Goal: Task Accomplishment & Management: Manage account settings

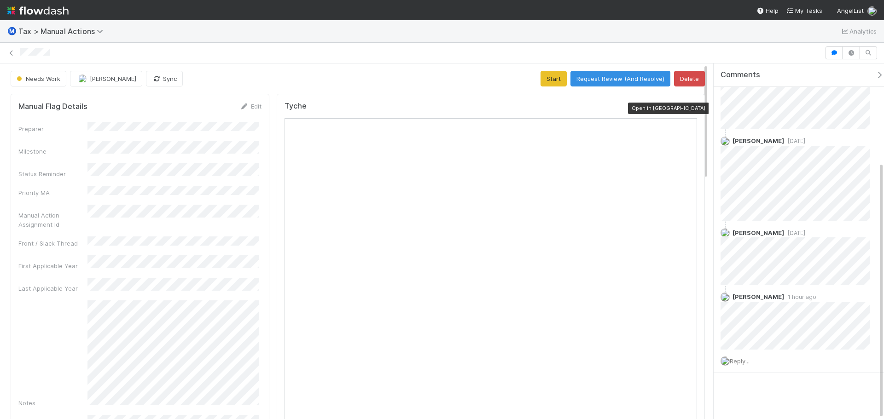
click at [688, 110] on icon at bounding box center [692, 108] width 9 height 6
click at [615, 75] on button "Request Review (And Resolve)" at bounding box center [620, 79] width 100 height 16
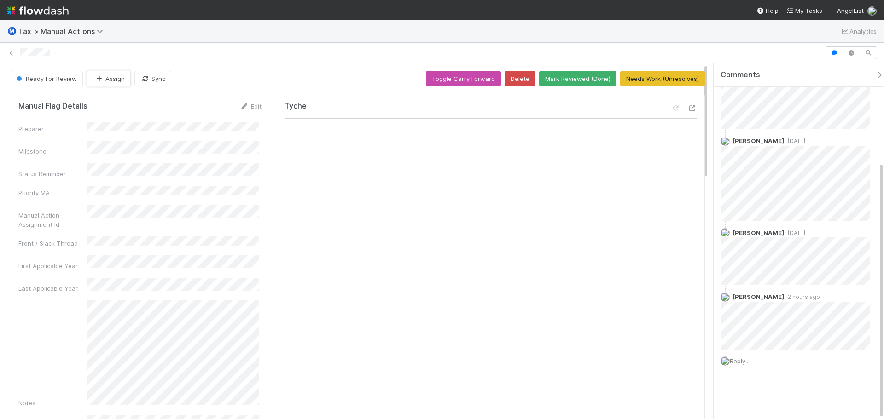
click at [113, 81] on button "Assign" at bounding box center [109, 79] width 44 height 16
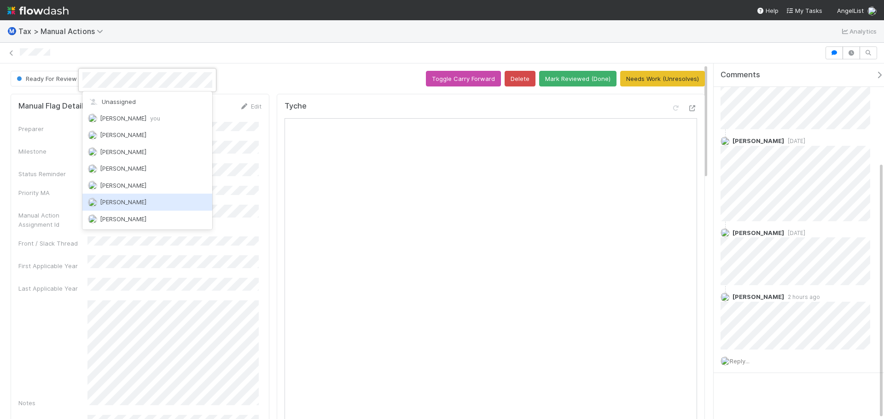
click at [120, 202] on span "[PERSON_NAME]" at bounding box center [123, 201] width 46 height 7
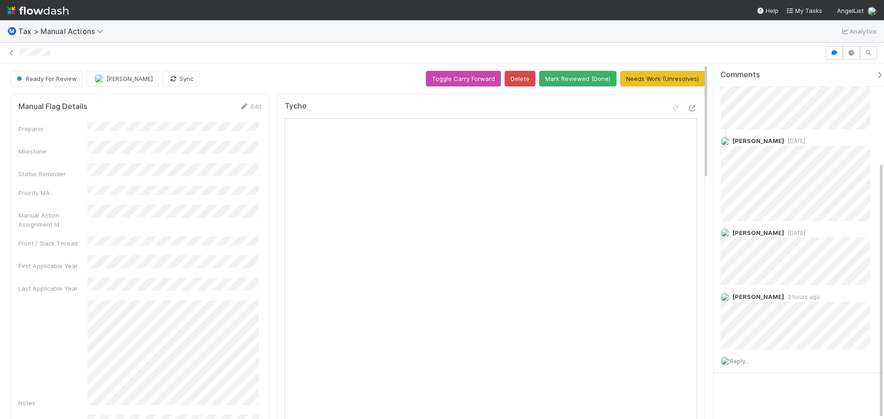
click at [217, 54] on div at bounding box center [421, 53] width 802 height 10
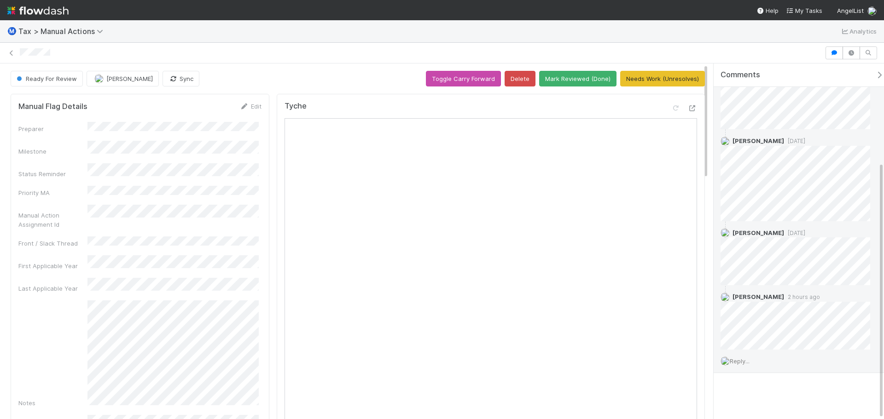
click at [737, 361] on span "Reply..." at bounding box center [739, 361] width 20 height 7
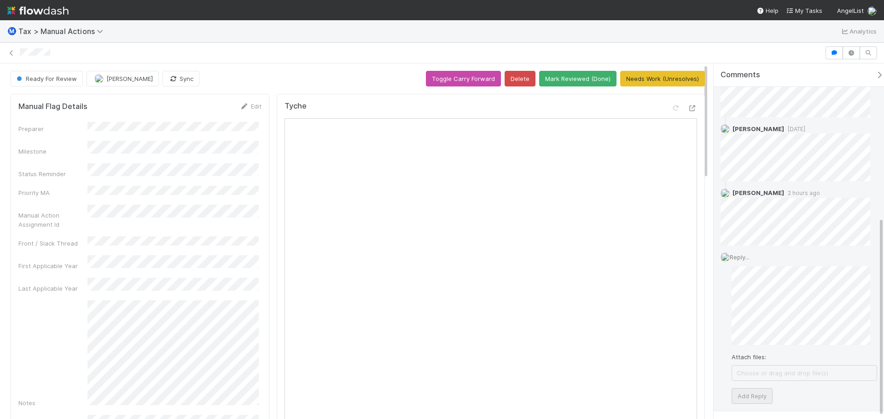
scroll to position [274, 0]
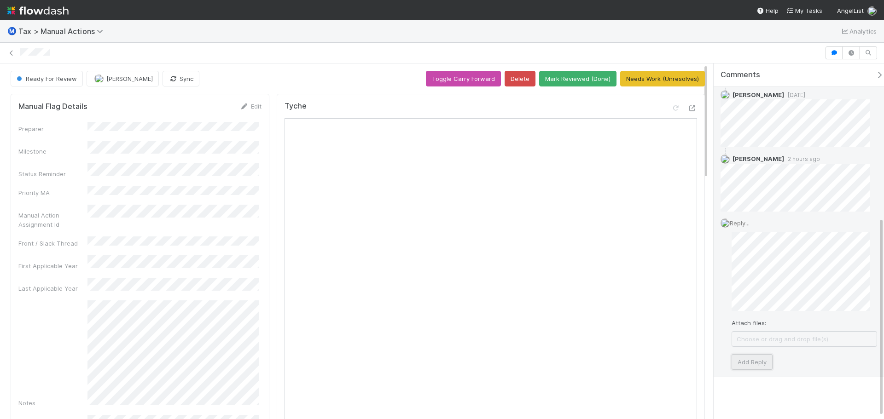
click at [753, 360] on button "Add Reply" at bounding box center [751, 362] width 41 height 16
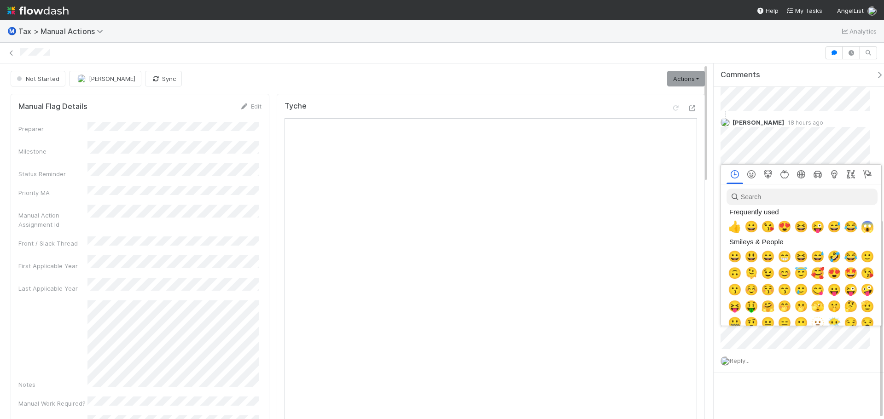
scroll to position [0, 3]
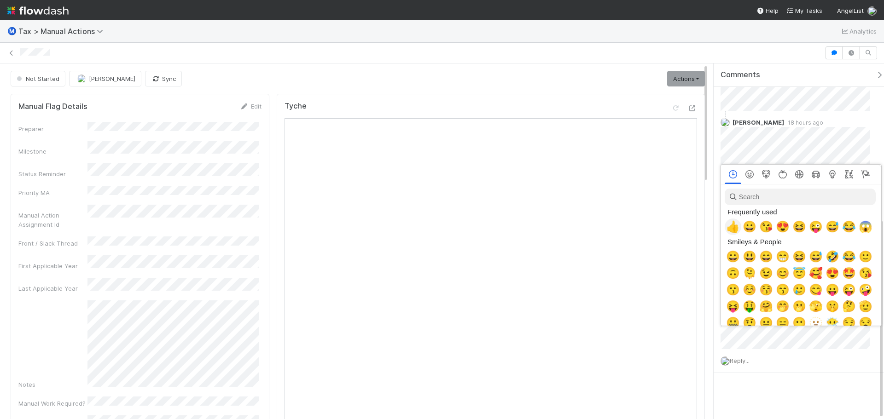
click at [735, 224] on span "👍" at bounding box center [733, 226] width 14 height 13
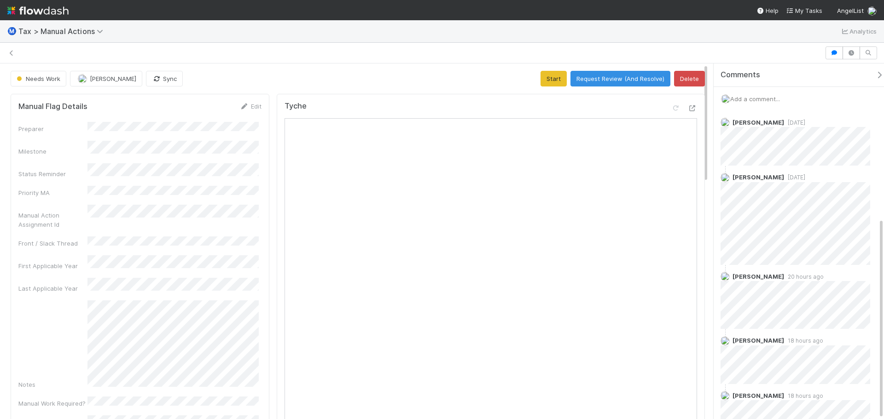
scroll to position [273, 0]
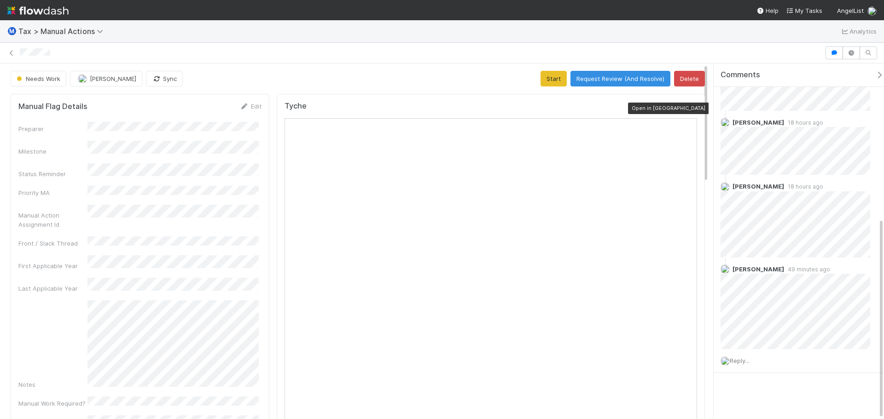
click at [688, 109] on icon at bounding box center [692, 108] width 9 height 6
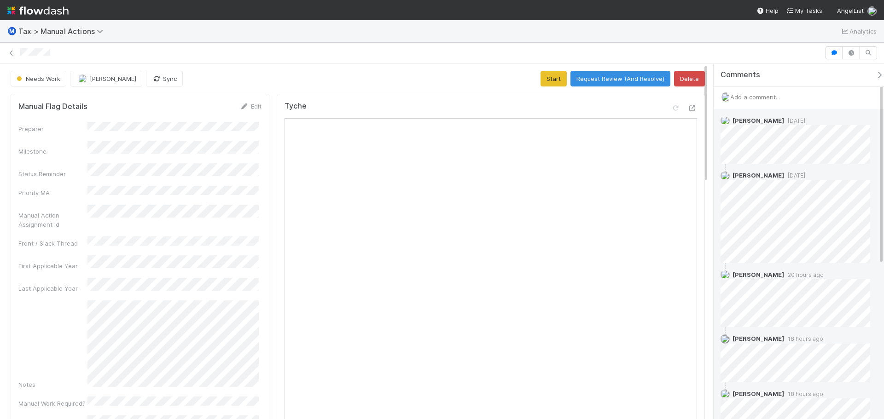
scroll to position [0, 0]
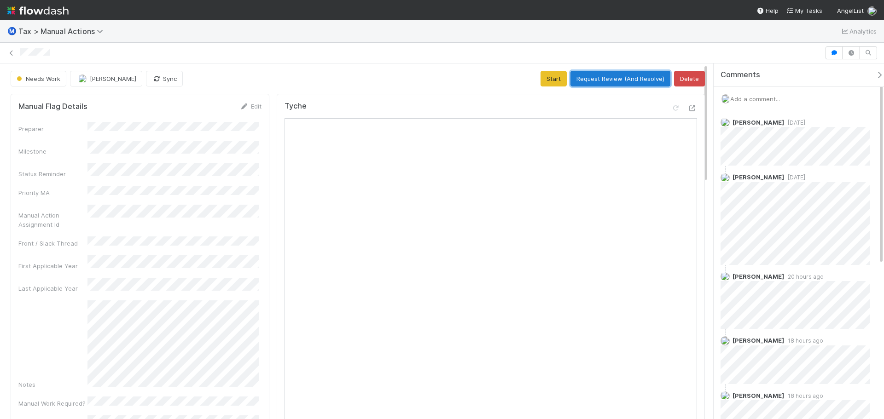
click at [585, 81] on button "Request Review (And Resolve)" at bounding box center [620, 79] width 100 height 16
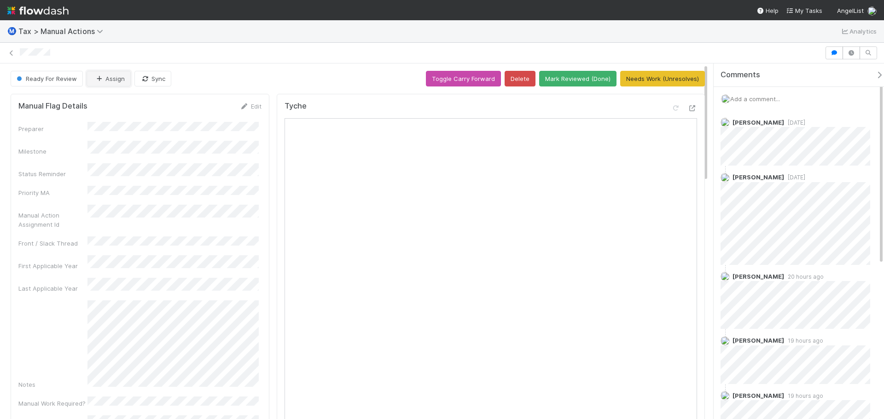
click at [110, 78] on button "Assign" at bounding box center [109, 79] width 44 height 16
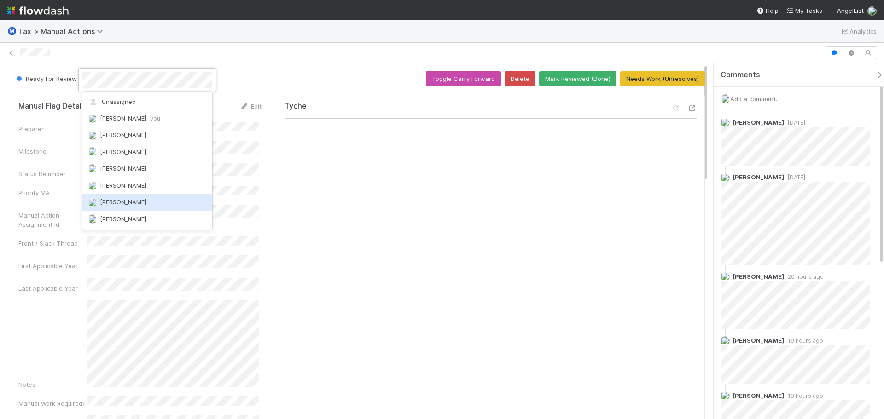
click at [128, 198] on span "[PERSON_NAME]" at bounding box center [123, 201] width 46 height 7
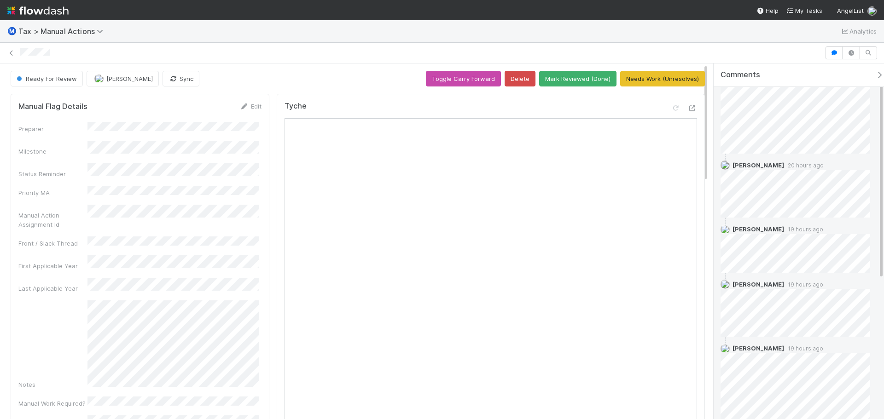
scroll to position [273, 0]
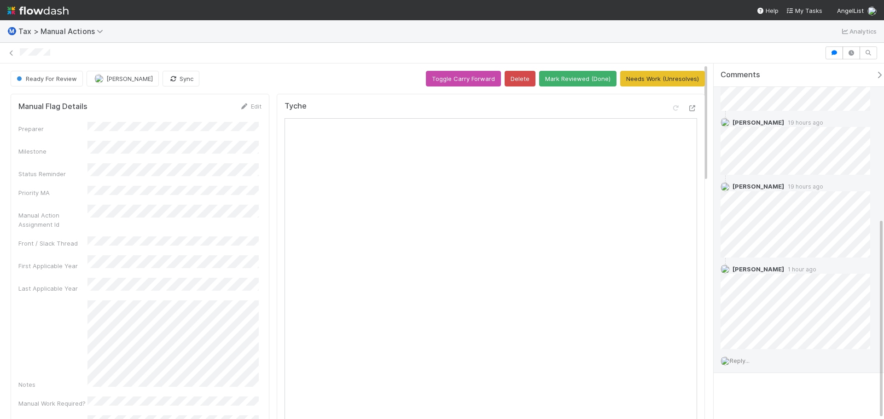
click at [740, 361] on span "Reply..." at bounding box center [739, 360] width 20 height 7
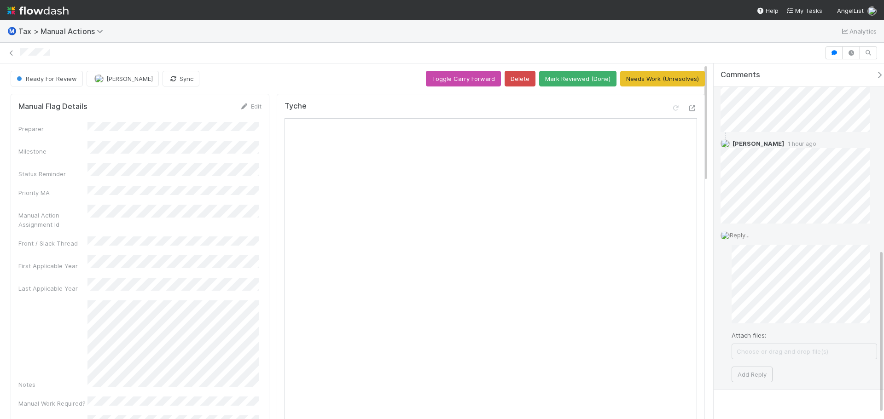
scroll to position [411, 0]
click at [745, 367] on button "Add Reply" at bounding box center [751, 362] width 41 height 16
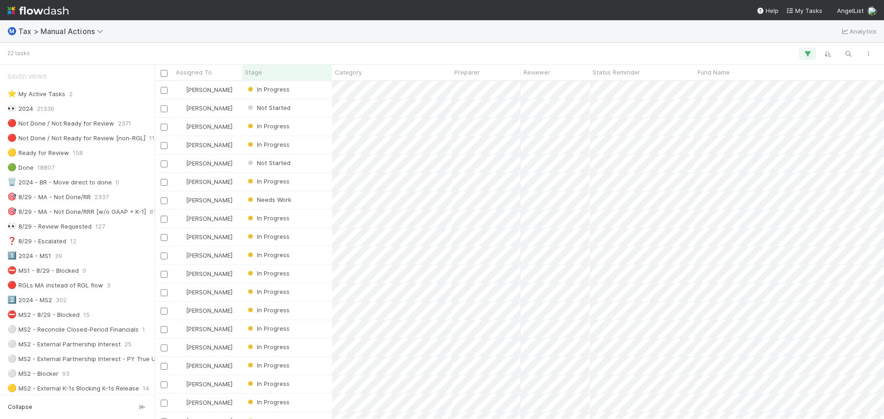
scroll to position [331, 722]
click at [52, 92] on div "⭐ My Active Tasks" at bounding box center [36, 94] width 58 height 12
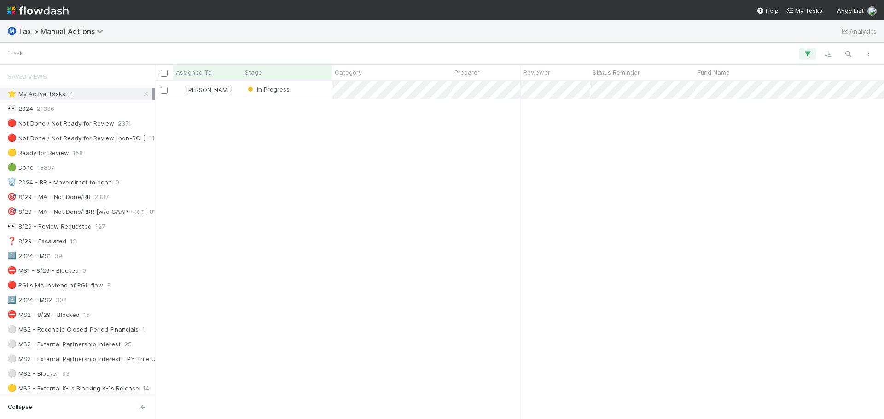
scroll to position [331, 722]
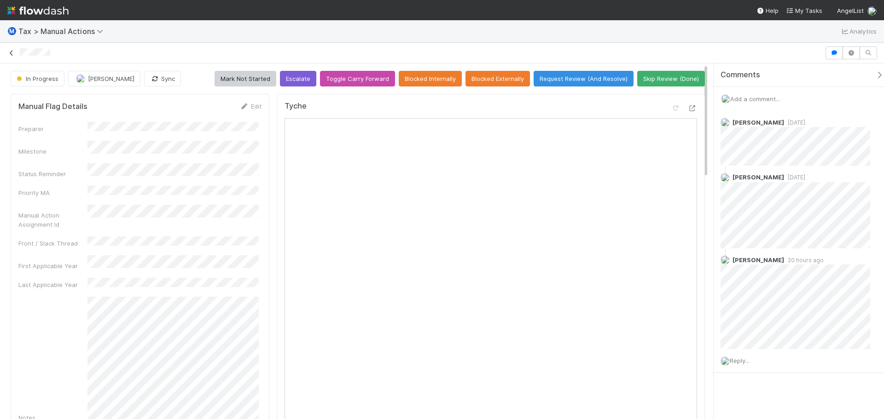
click at [11, 54] on icon at bounding box center [11, 53] width 9 height 6
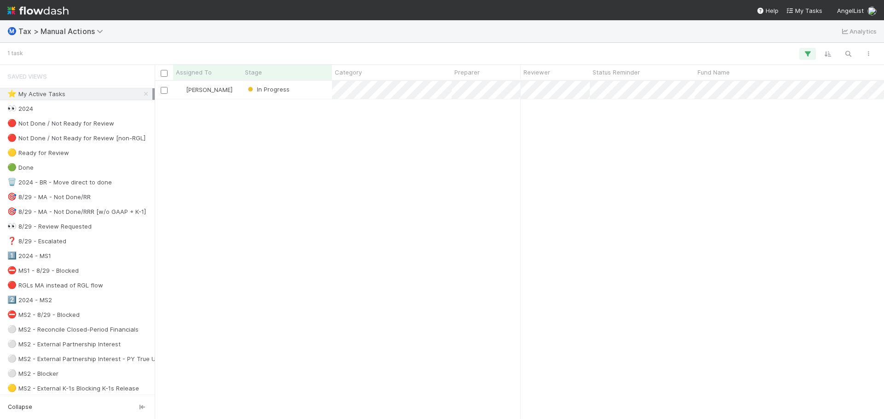
scroll to position [331, 722]
click at [56, 122] on div "🔴 Not Done / Not Ready for Review" at bounding box center [60, 124] width 107 height 12
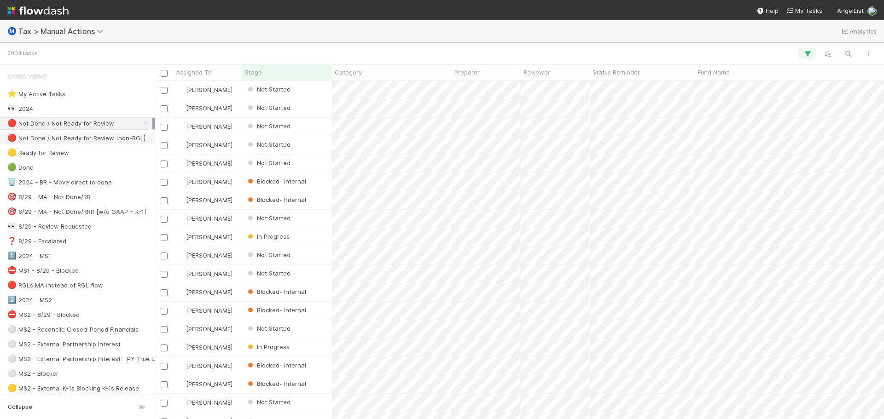
scroll to position [331, 722]
click at [56, 138] on div "🔴 Not Done / Not Ready for Review [non-RGL]" at bounding box center [76, 139] width 138 height 12
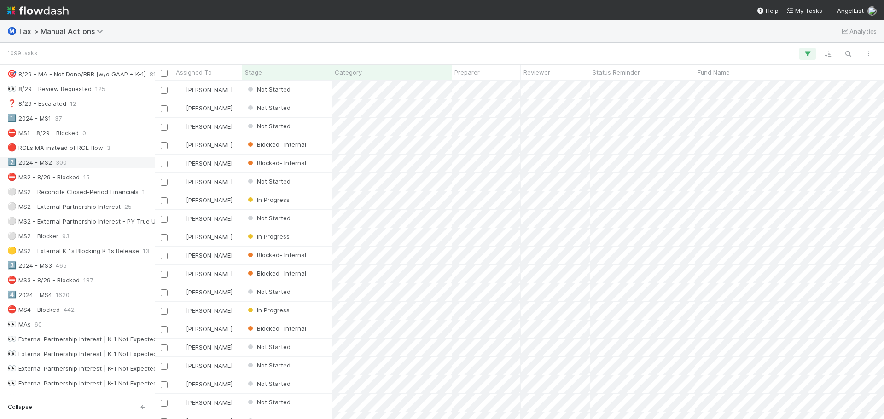
scroll to position [138, 0]
click at [61, 156] on span "300" at bounding box center [61, 162] width 11 height 12
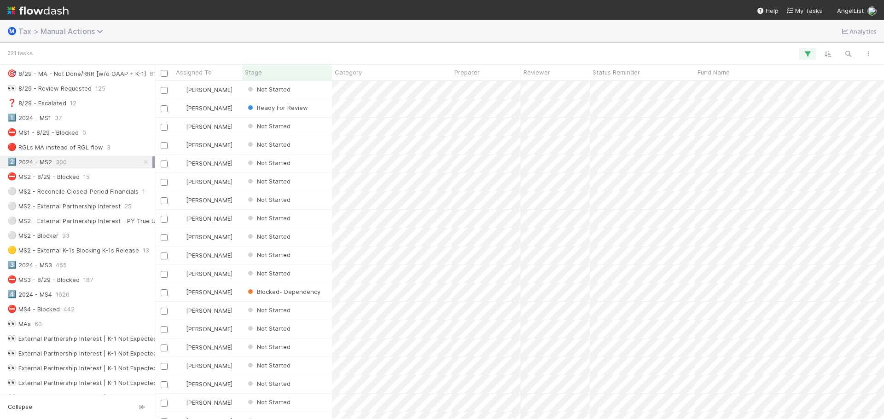
click at [51, 30] on span "Tax > Manual Actions" at bounding box center [62, 31] width 89 height 9
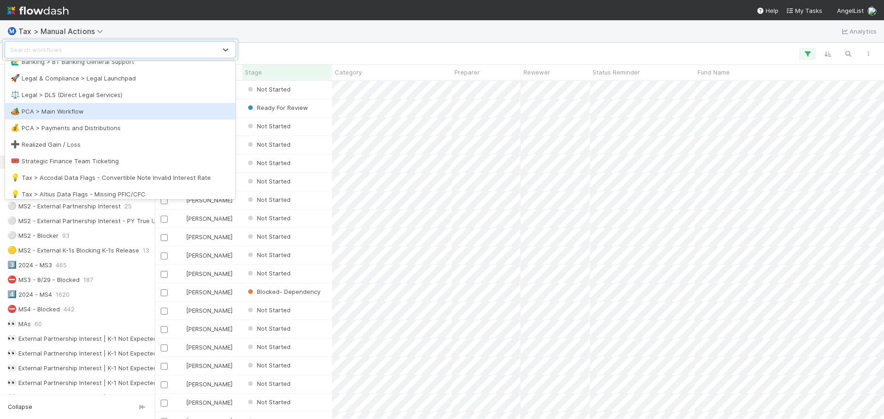
scroll to position [92, 0]
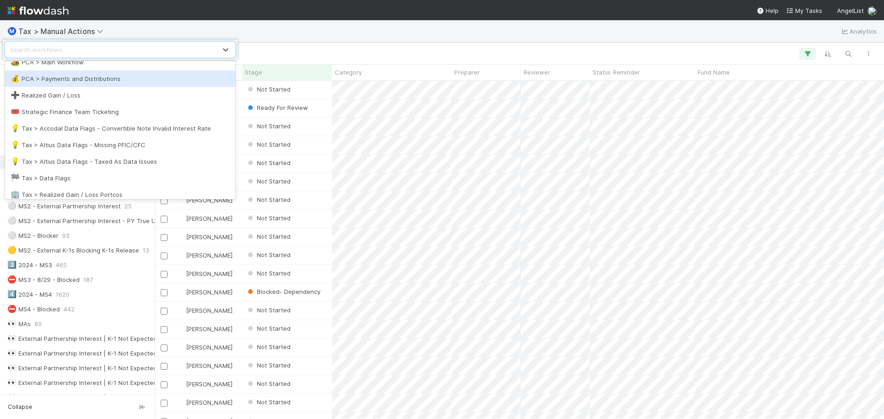
click at [80, 81] on div "💰 PCA > Payments and Distributions" at bounding box center [120, 78] width 219 height 9
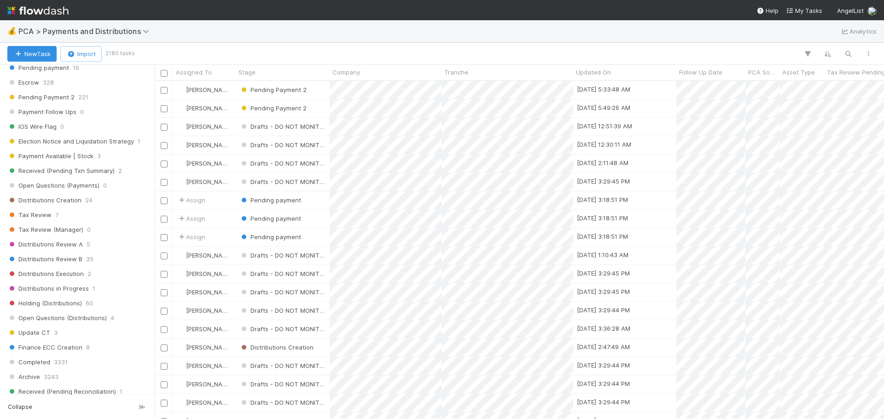
scroll to position [460, 0]
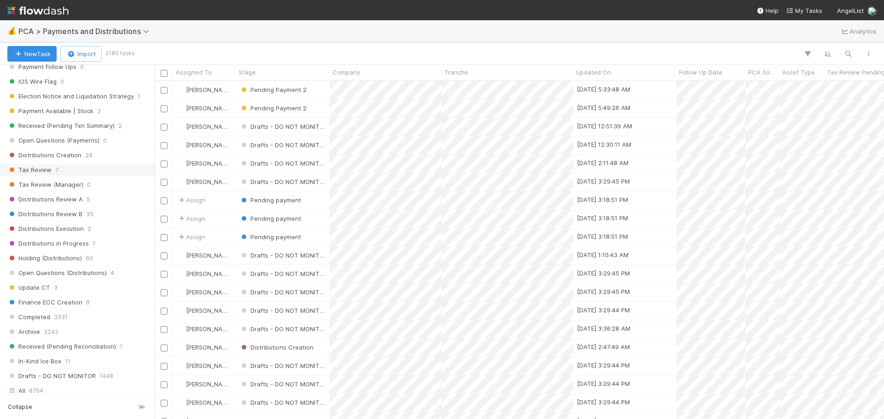
click at [38, 165] on span "Tax Review" at bounding box center [29, 170] width 44 height 12
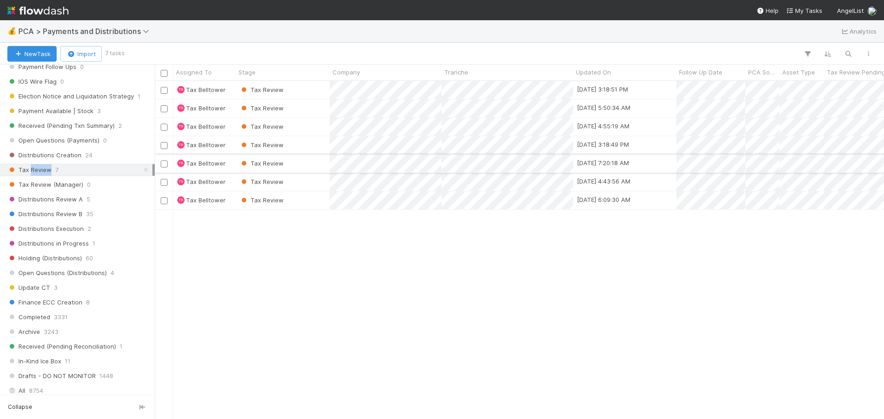
scroll to position [331, 722]
click at [296, 92] on div "Tax Review" at bounding box center [283, 90] width 94 height 18
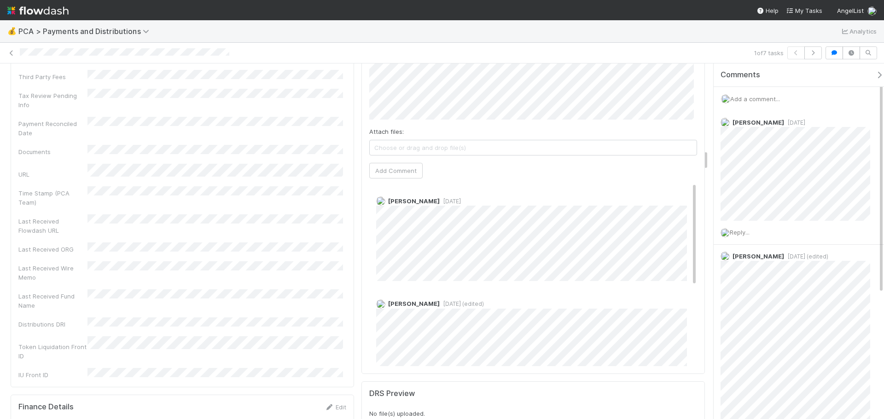
scroll to position [1427, 0]
click at [817, 52] on button "button" at bounding box center [812, 52] width 17 height 13
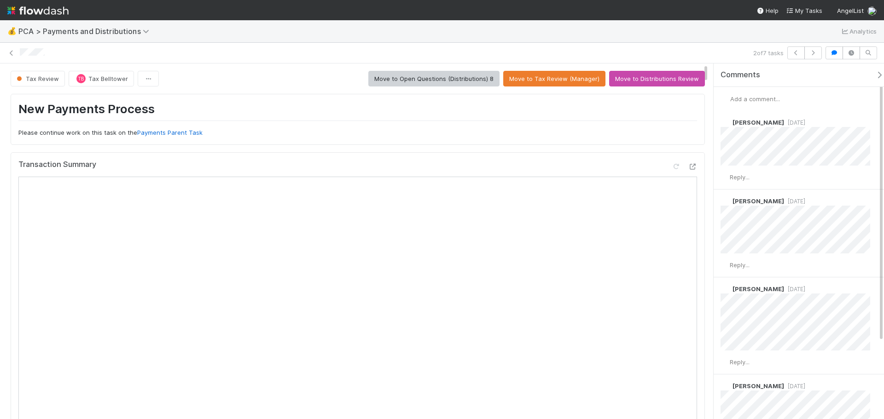
scroll to position [46, 0]
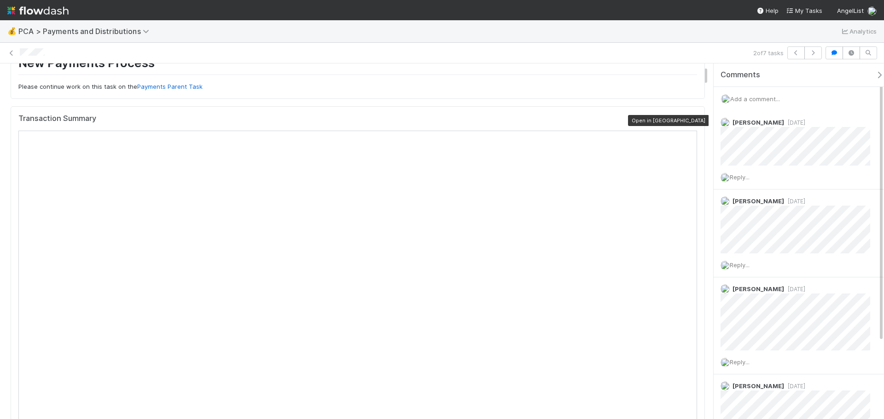
click at [688, 122] on icon at bounding box center [692, 121] width 9 height 6
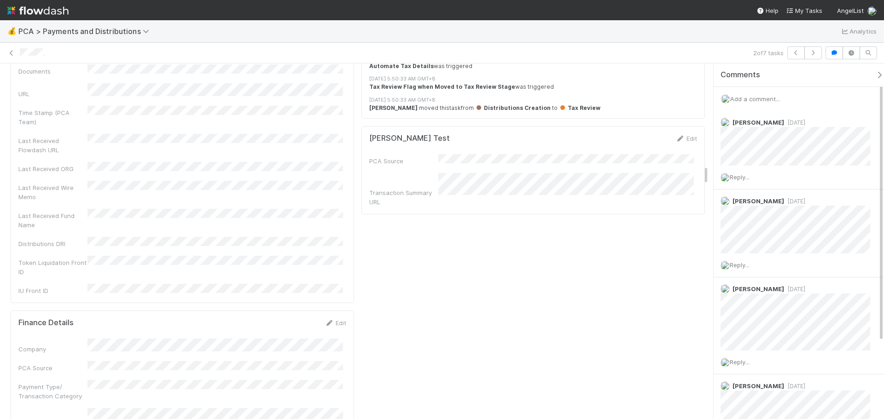
scroll to position [2025, 0]
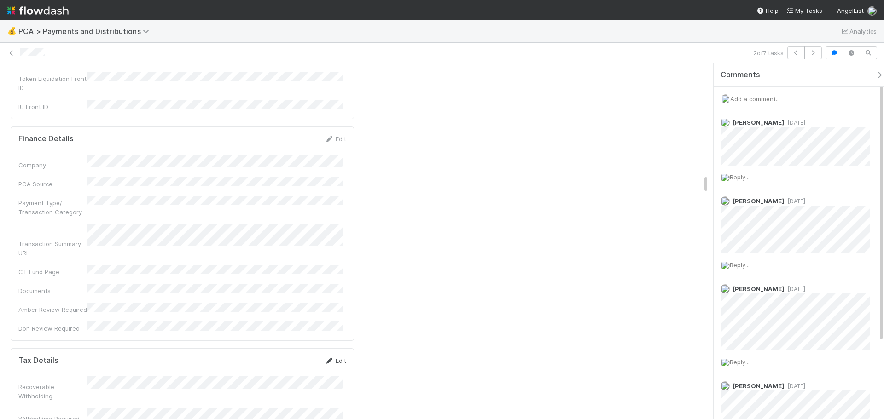
click at [330, 357] on link "Edit" at bounding box center [335, 360] width 22 height 7
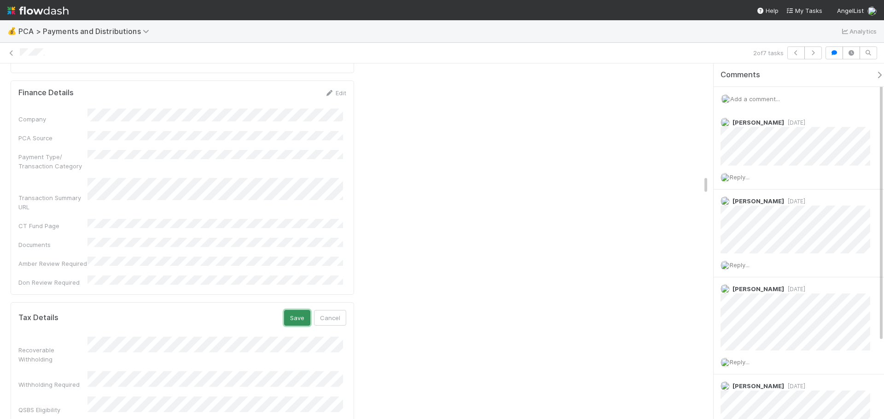
click at [293, 310] on button "Save" at bounding box center [297, 318] width 26 height 16
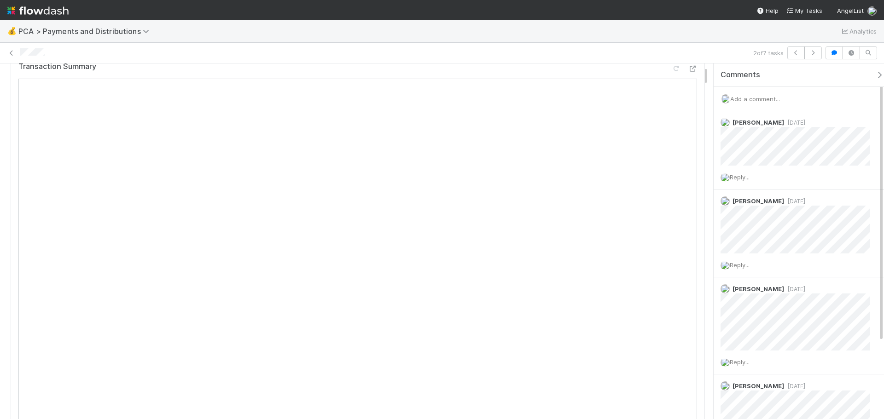
scroll to position [0, 0]
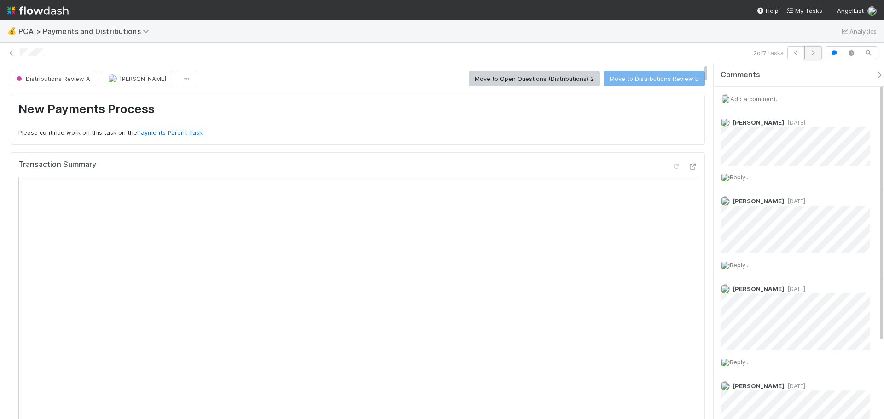
click at [810, 53] on icon "button" at bounding box center [812, 53] width 9 height 6
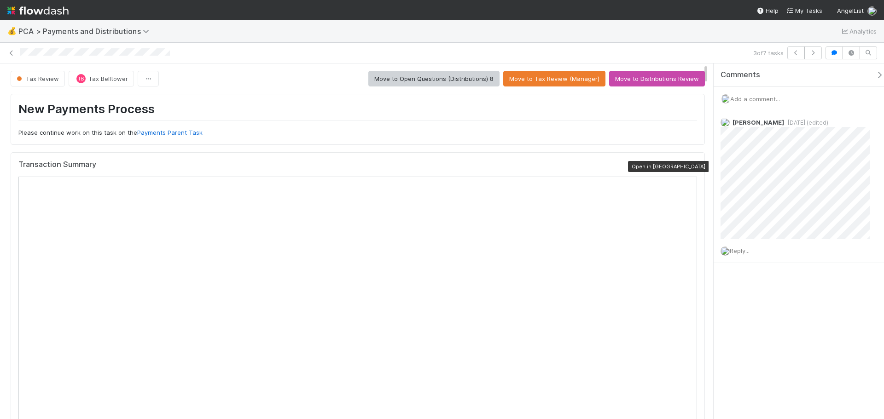
click at [688, 167] on icon at bounding box center [692, 167] width 9 height 6
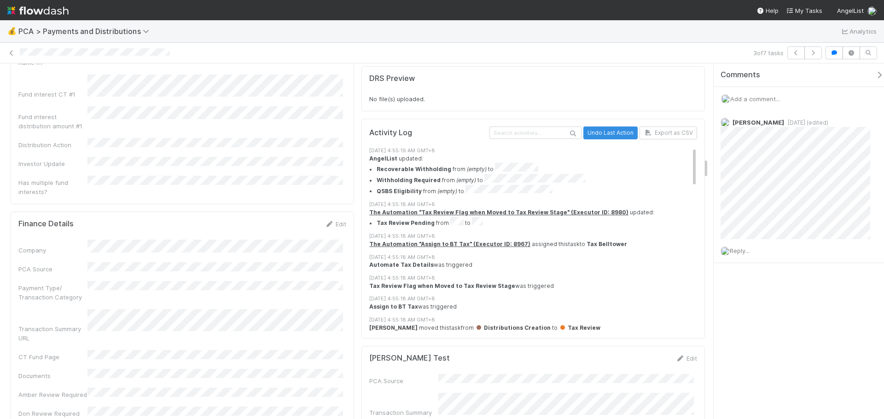
scroll to position [1611, 0]
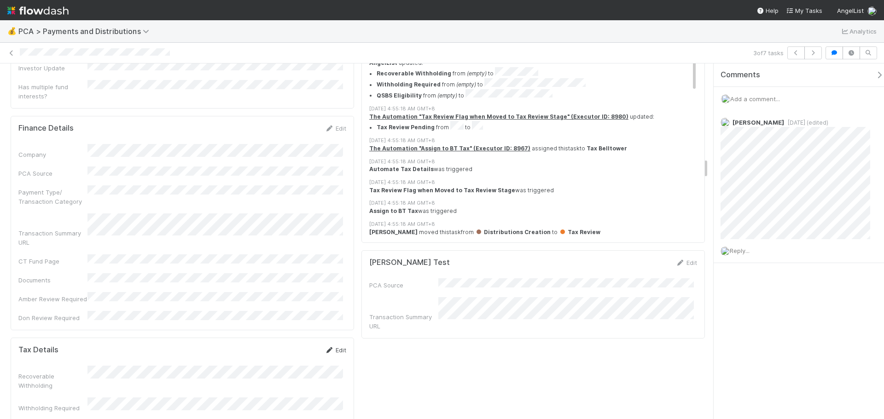
click at [336, 347] on link "Edit" at bounding box center [335, 350] width 22 height 7
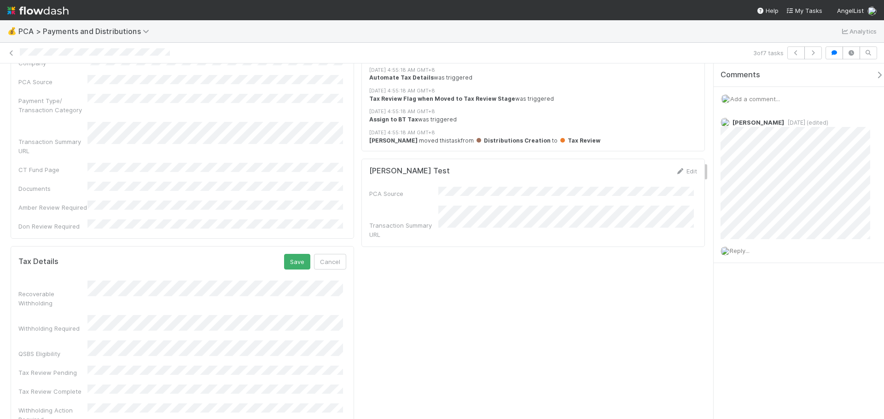
scroll to position [1703, 0]
click at [298, 254] on button "Save" at bounding box center [297, 262] width 26 height 16
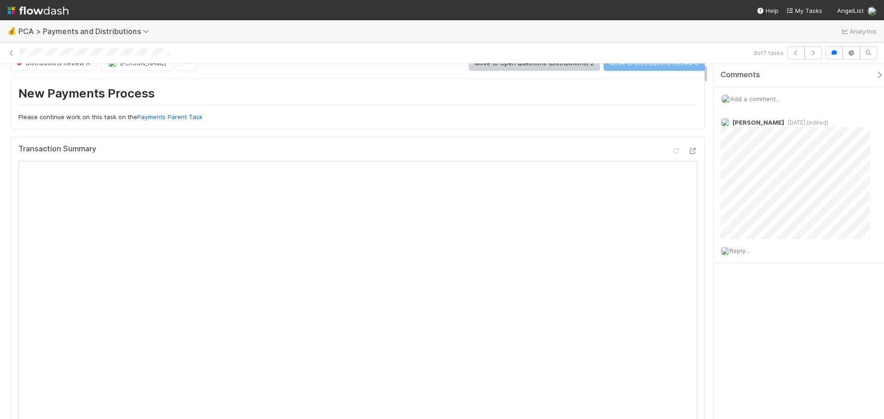
scroll to position [0, 0]
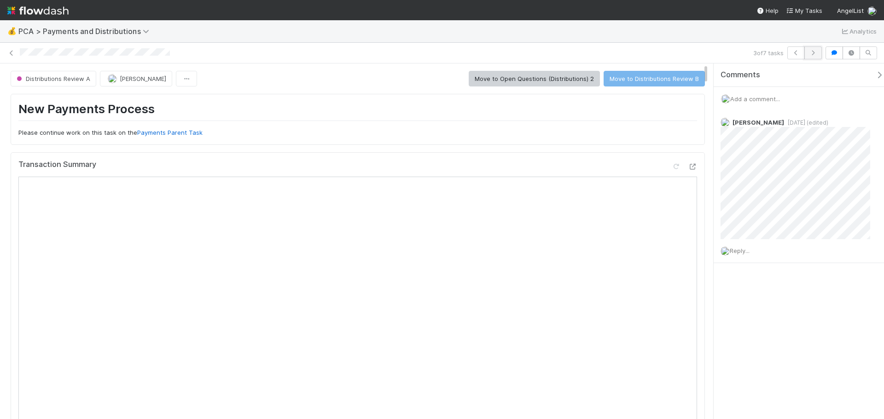
click at [814, 50] on icon "button" at bounding box center [812, 53] width 9 height 6
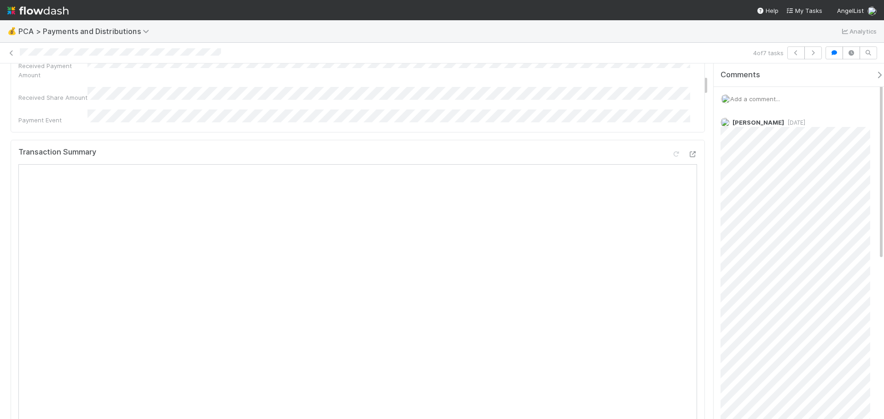
scroll to position [184, 0]
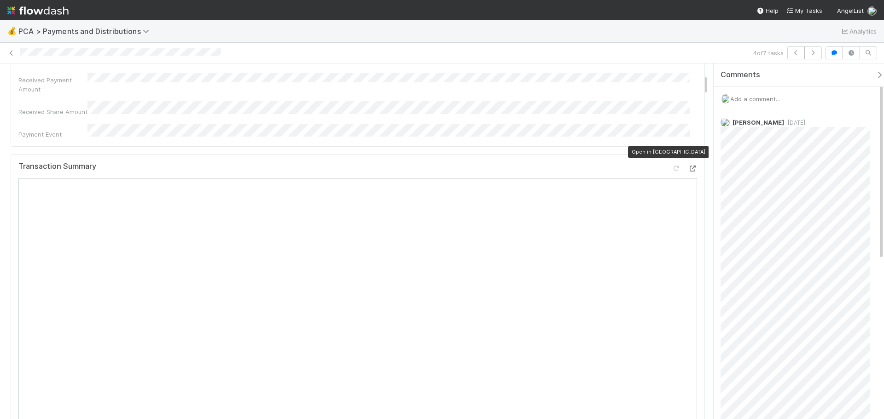
click at [689, 166] on icon at bounding box center [692, 169] width 9 height 6
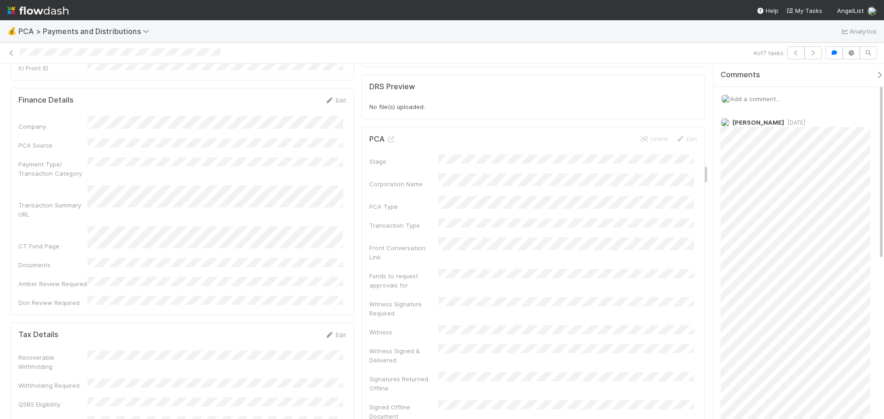
scroll to position [1749, 0]
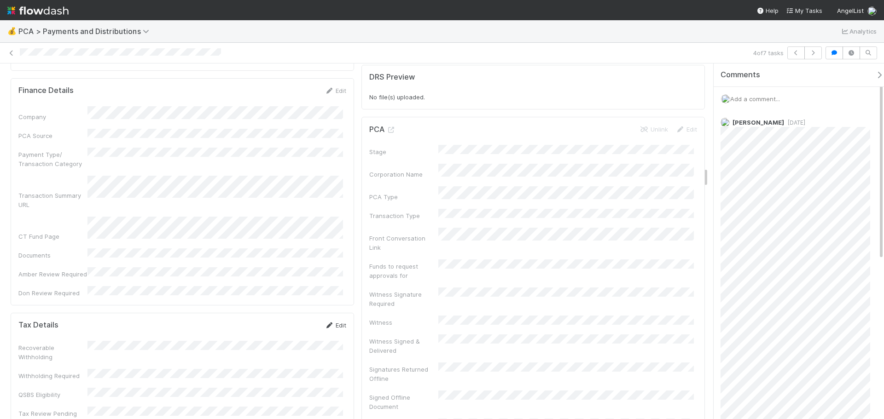
click at [332, 322] on link "Edit" at bounding box center [335, 325] width 22 height 7
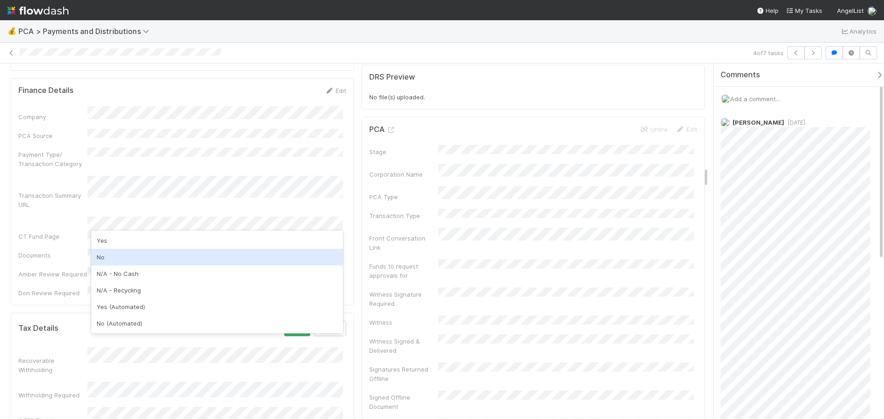
click at [133, 258] on div "No" at bounding box center [217, 257] width 252 height 17
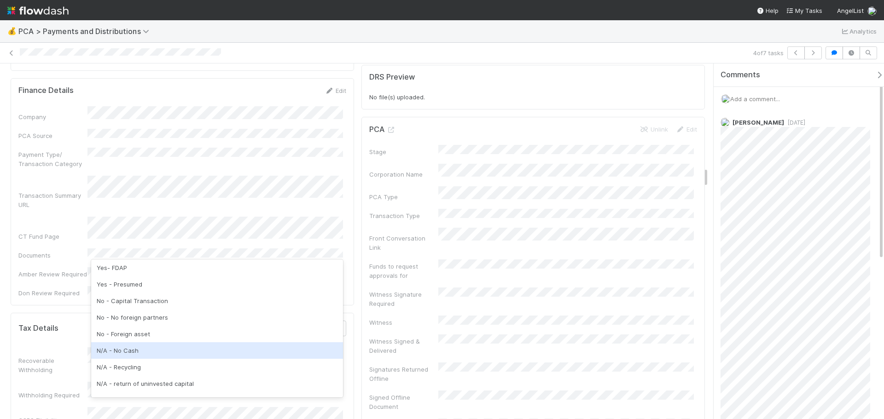
scroll to position [0, 0]
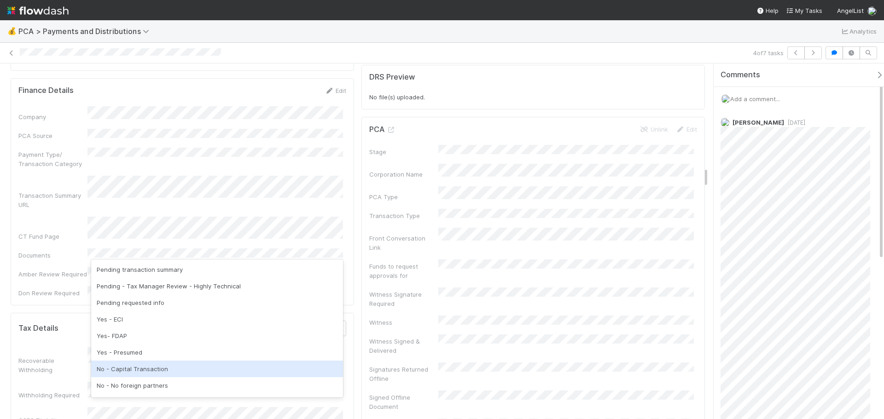
click at [144, 371] on div "No - Capital Transaction" at bounding box center [217, 369] width 252 height 17
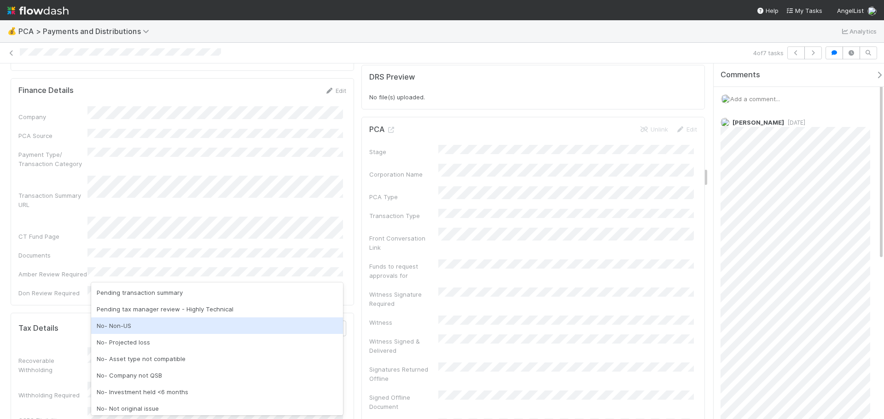
scroll to position [46, 0]
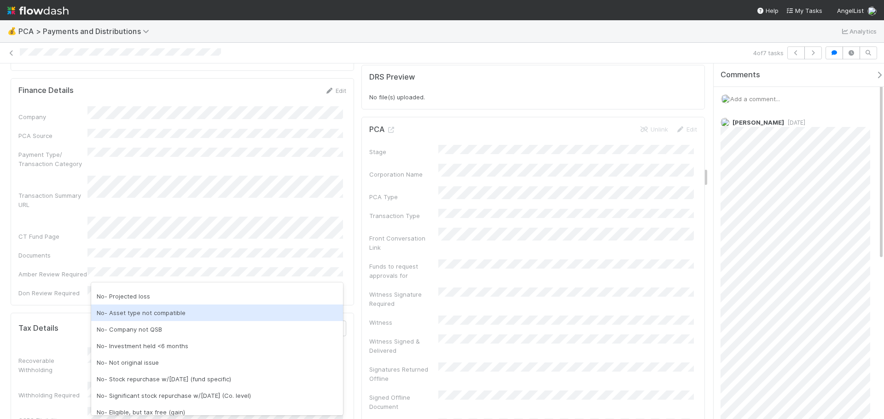
click at [144, 314] on div "No- Asset type not compatible" at bounding box center [217, 313] width 252 height 17
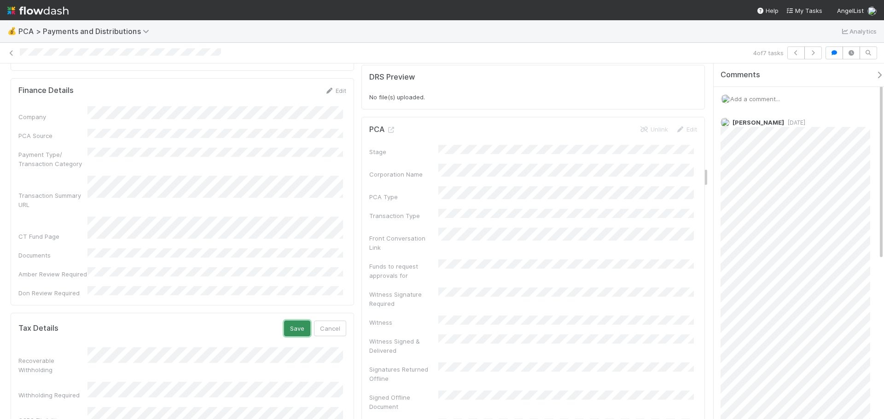
click at [292, 321] on button "Save" at bounding box center [297, 329] width 26 height 16
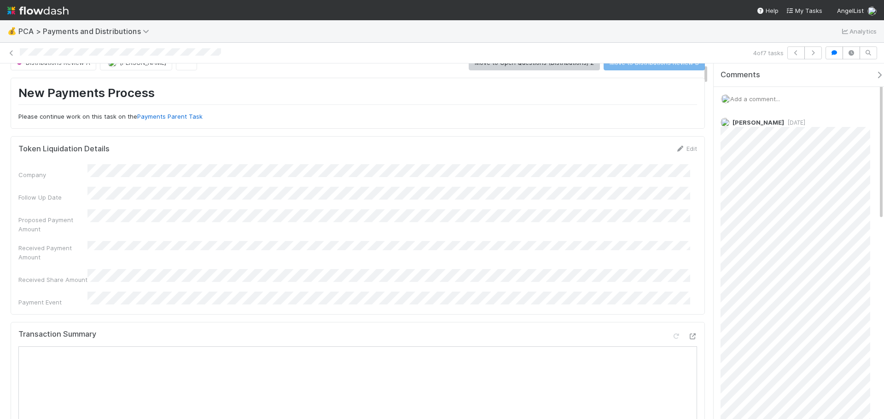
scroll to position [0, 0]
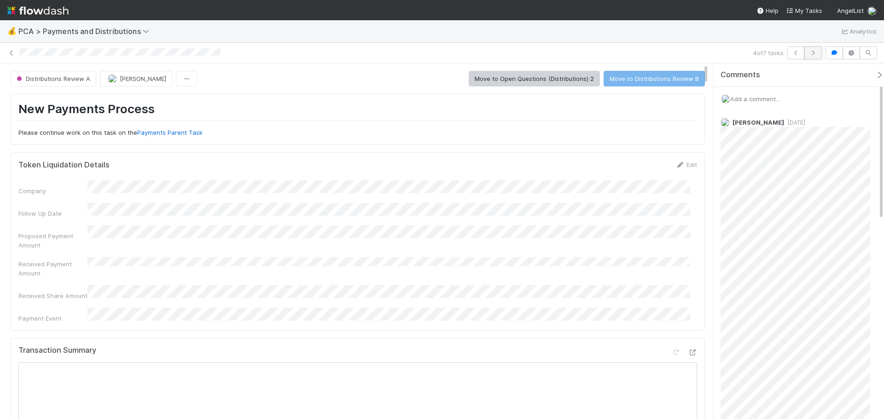
click at [812, 54] on icon "button" at bounding box center [812, 53] width 9 height 6
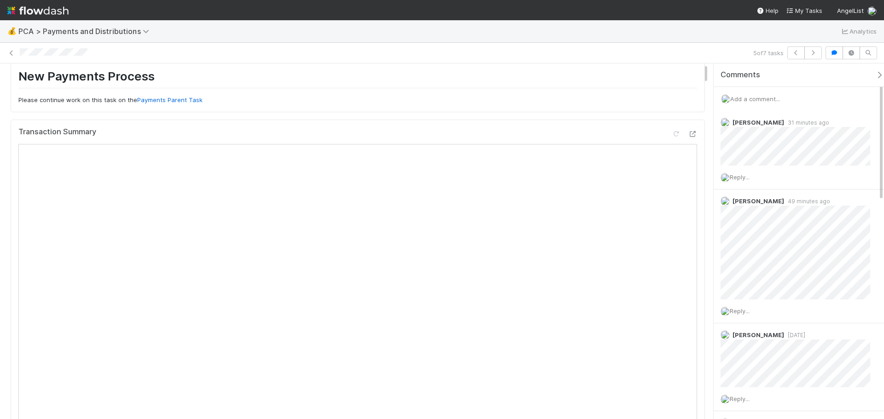
scroll to position [46, 0]
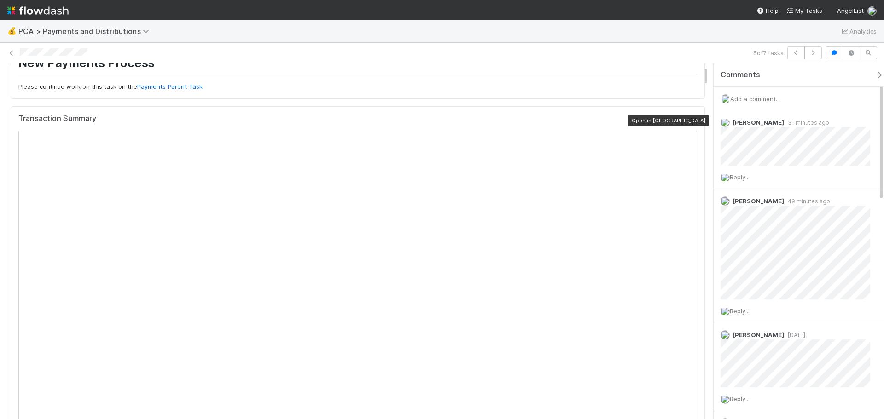
click at [688, 118] on icon at bounding box center [692, 121] width 9 height 6
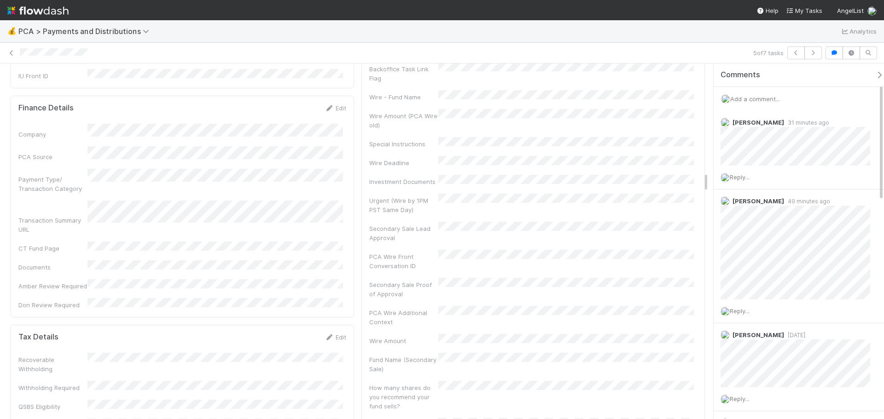
scroll to position [1933, 0]
click at [332, 331] on link "Edit" at bounding box center [335, 334] width 22 height 7
click at [116, 330] on div "Tax Details Save Cancel" at bounding box center [182, 338] width 328 height 16
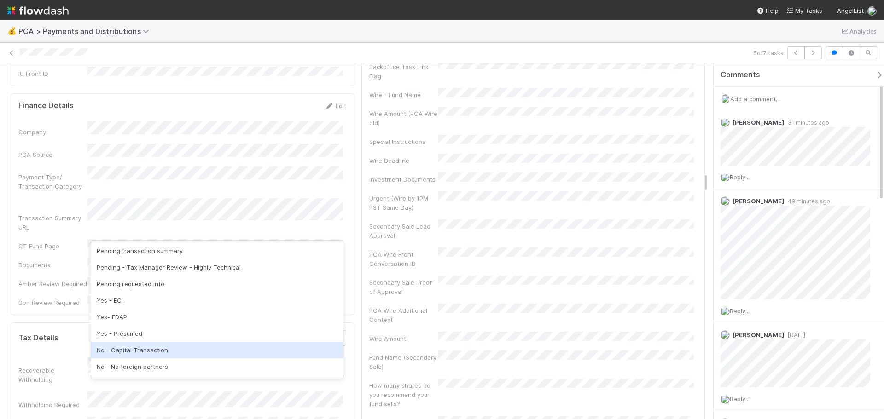
click at [138, 350] on div "No - Capital Transaction" at bounding box center [217, 350] width 252 height 17
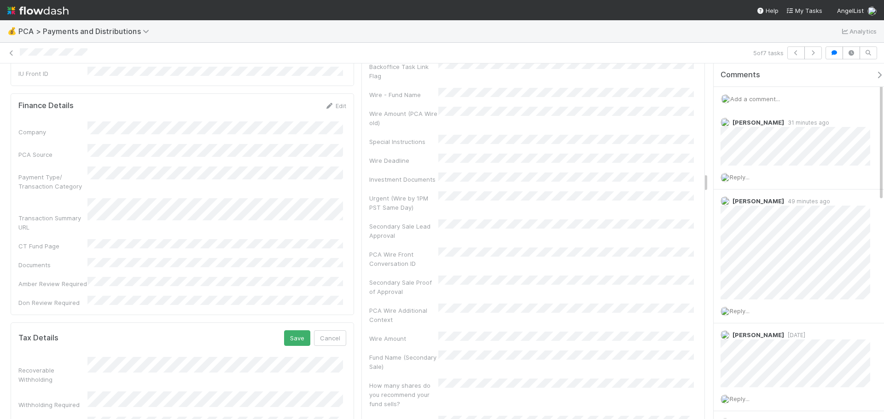
click at [164, 330] on div "Tax Details Save Cancel" at bounding box center [182, 338] width 328 height 16
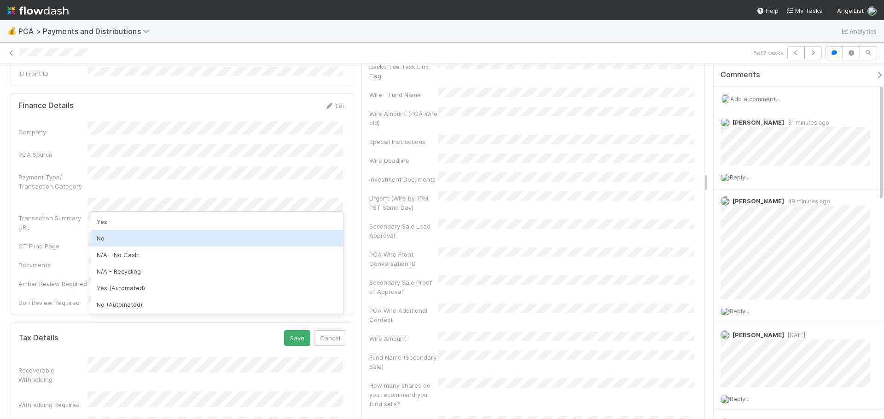
click at [149, 233] on div "No" at bounding box center [217, 238] width 252 height 17
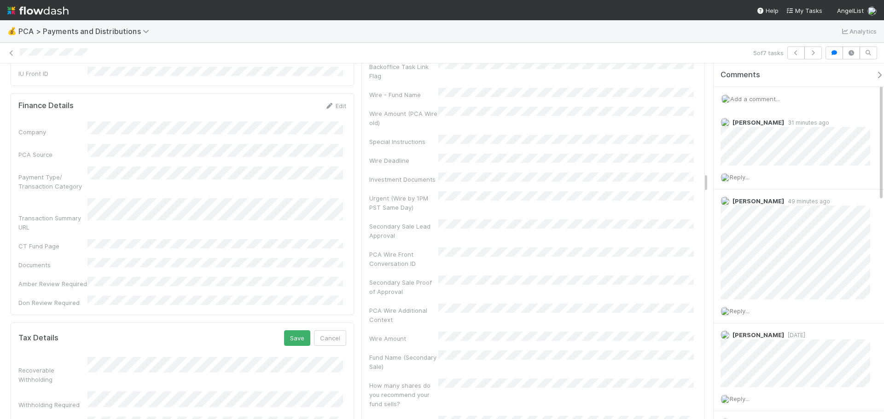
click at [168, 330] on div "Tax Details Save Cancel" at bounding box center [182, 338] width 328 height 16
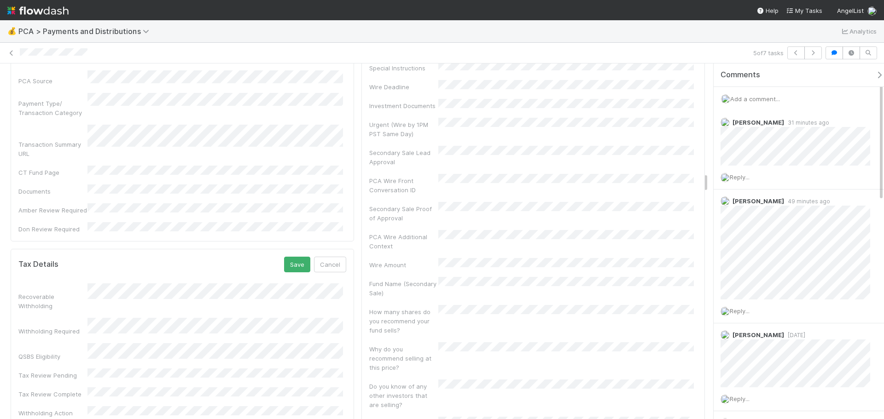
scroll to position [2025, 0]
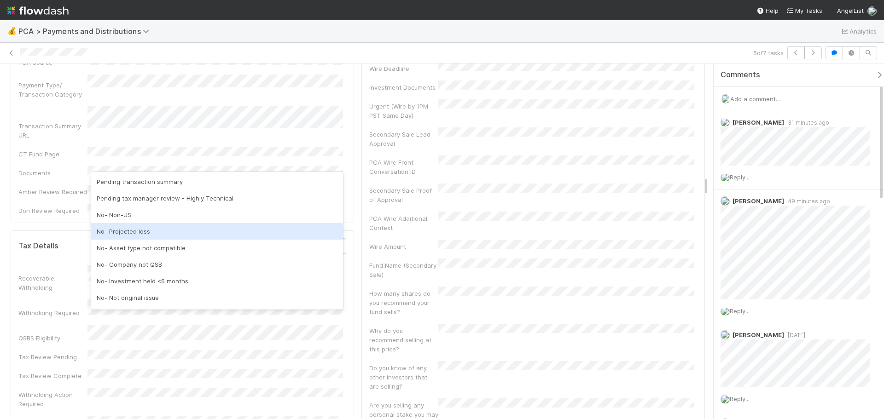
click at [160, 237] on div "No- Projected loss" at bounding box center [217, 231] width 252 height 17
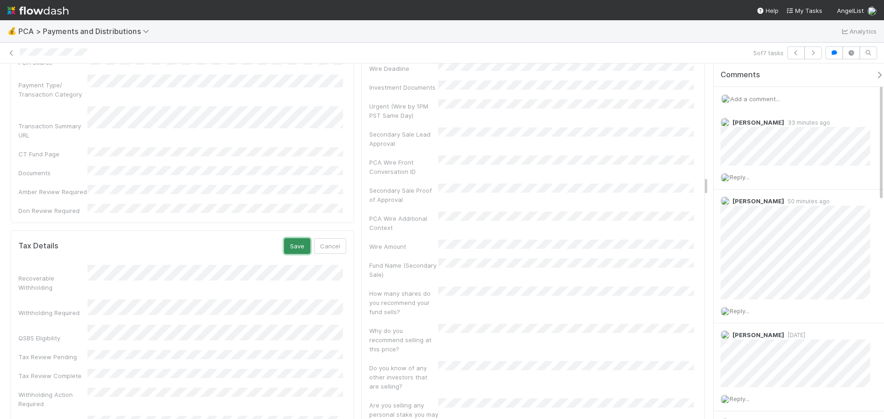
click at [288, 238] on button "Save" at bounding box center [297, 246] width 26 height 16
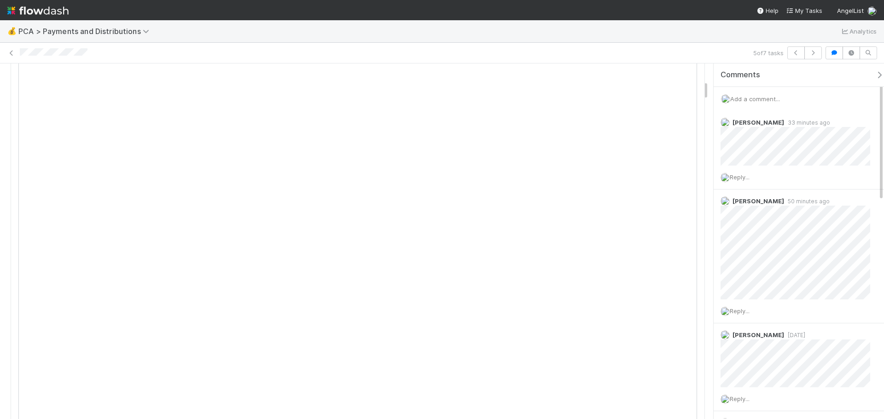
scroll to position [0, 0]
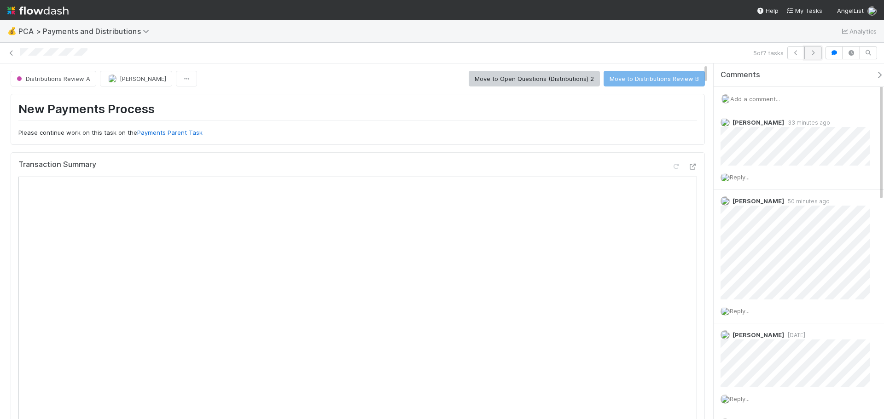
click at [814, 53] on icon "button" at bounding box center [812, 53] width 9 height 6
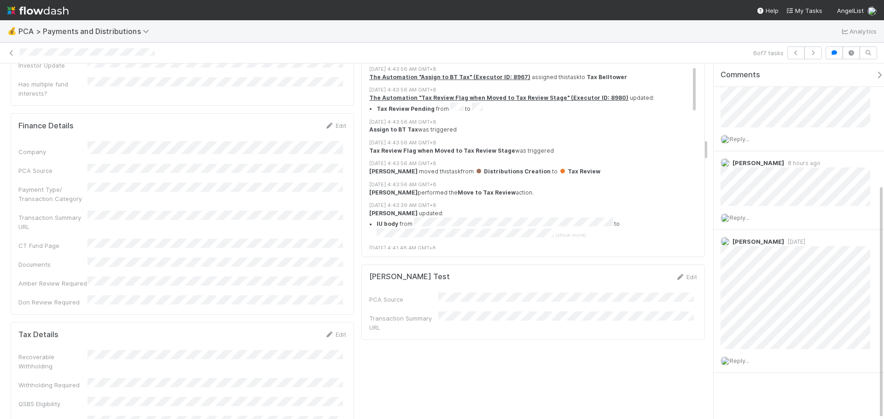
scroll to position [1197, 0]
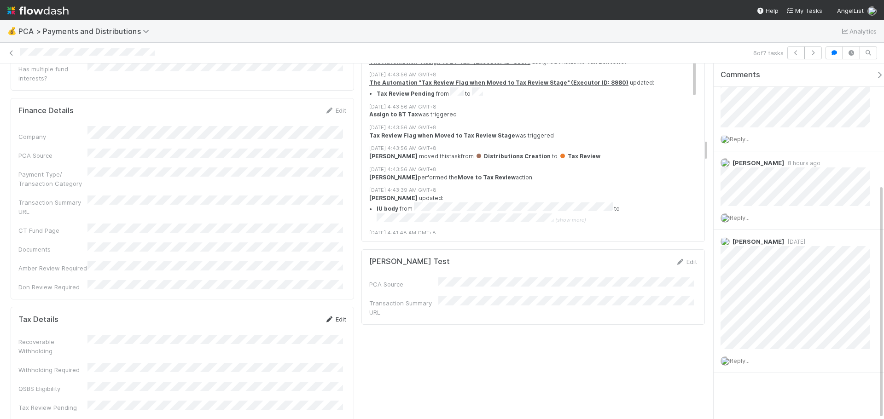
click at [333, 316] on link "Edit" at bounding box center [335, 319] width 22 height 7
click at [170, 315] on div "Tax Details Save Cancel" at bounding box center [182, 323] width 328 height 16
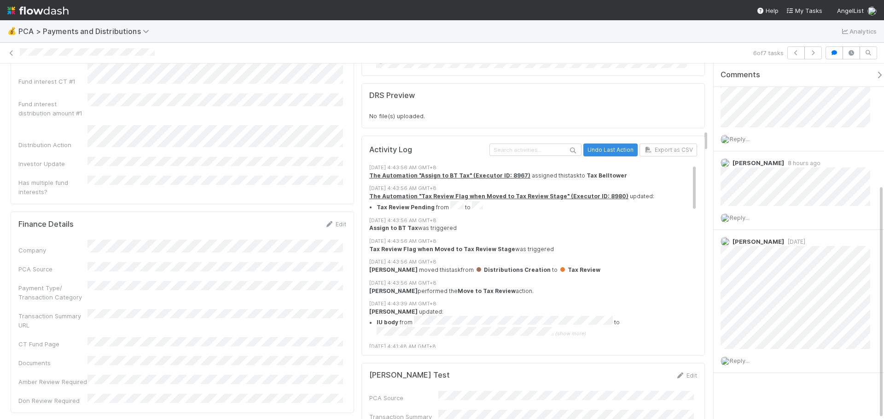
scroll to position [1105, 0]
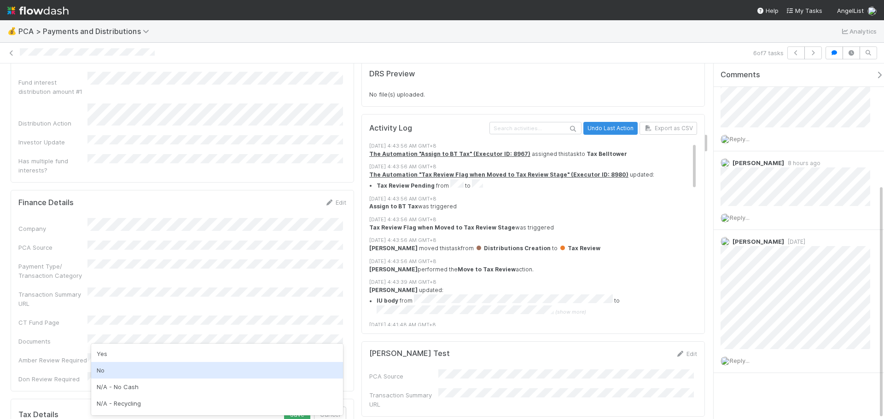
click at [127, 368] on div "No" at bounding box center [217, 370] width 252 height 17
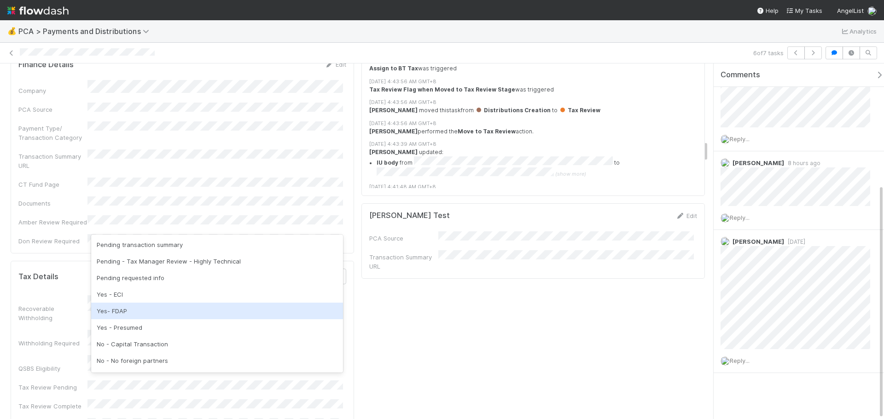
scroll to position [114, 0]
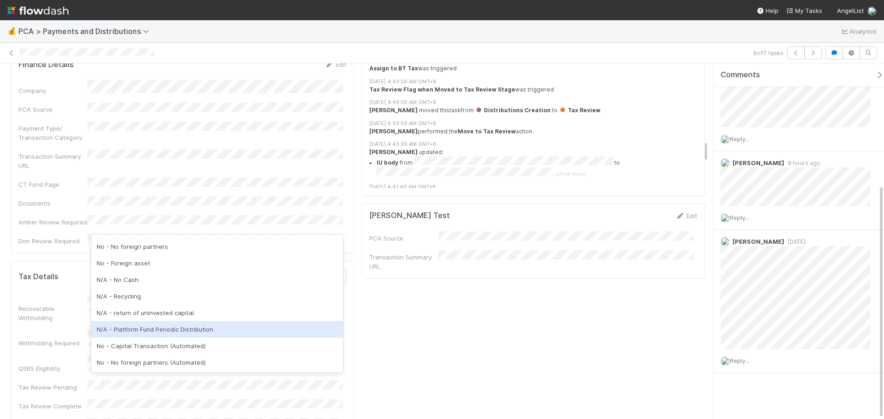
click at [174, 330] on div "N/A - Platform Fund Periodic Distribution" at bounding box center [217, 329] width 252 height 17
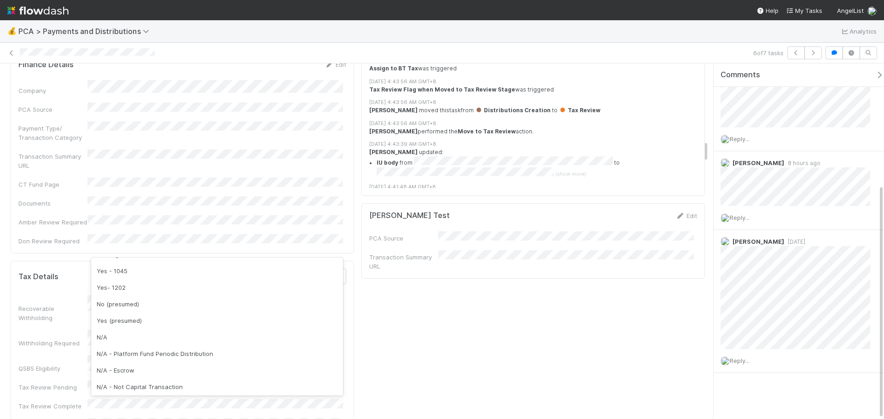
scroll to position [230, 0]
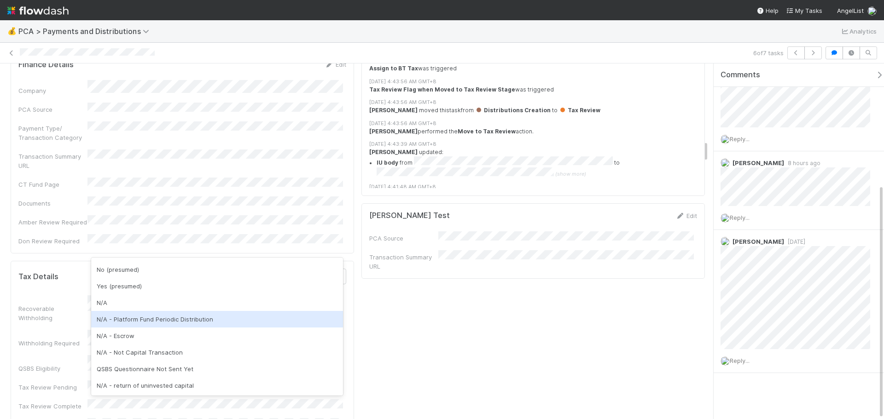
click at [167, 320] on div "N/A - Platform Fund Periodic Distribution" at bounding box center [217, 319] width 252 height 17
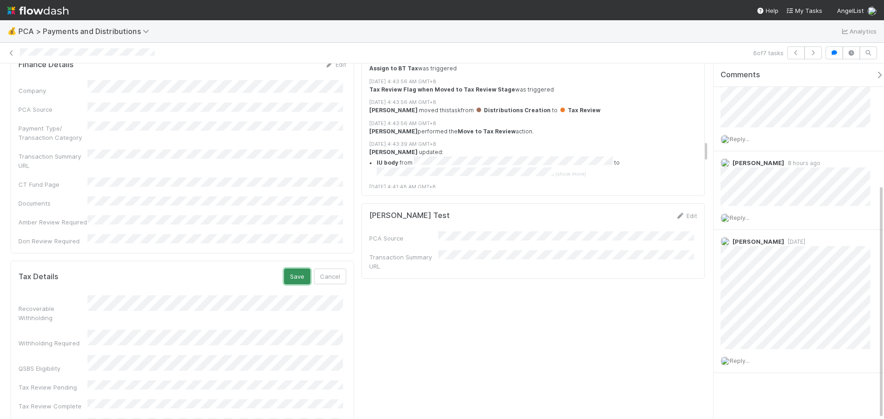
click at [299, 269] on button "Save" at bounding box center [297, 277] width 26 height 16
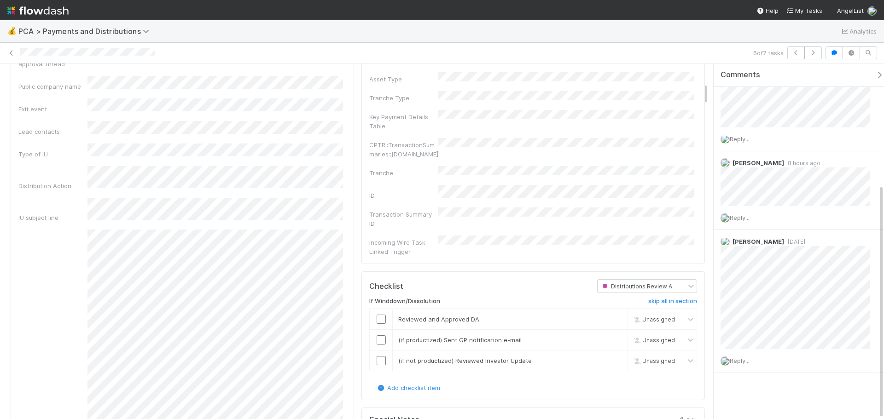
scroll to position [0, 0]
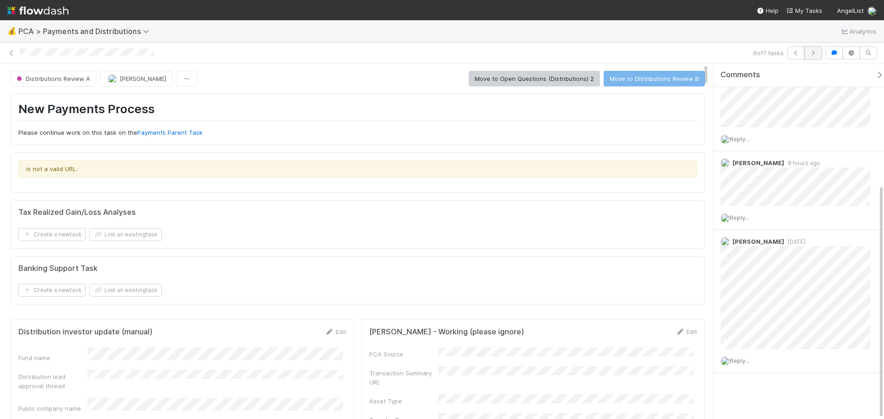
click at [814, 54] on icon "button" at bounding box center [812, 53] width 9 height 6
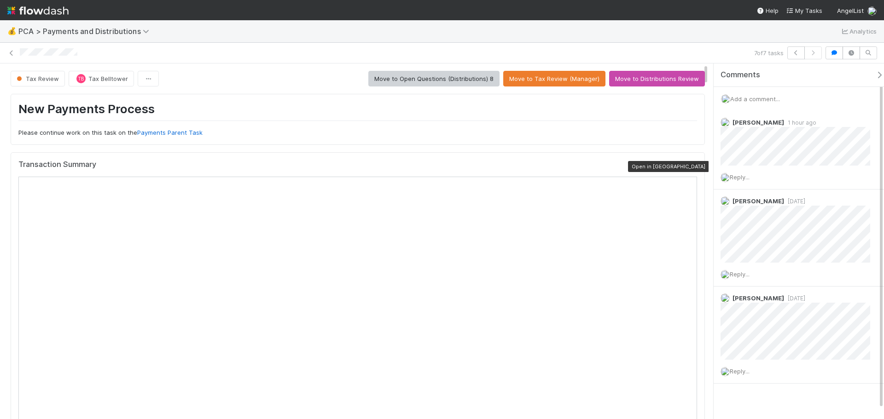
click at [688, 167] on icon at bounding box center [692, 167] width 9 height 6
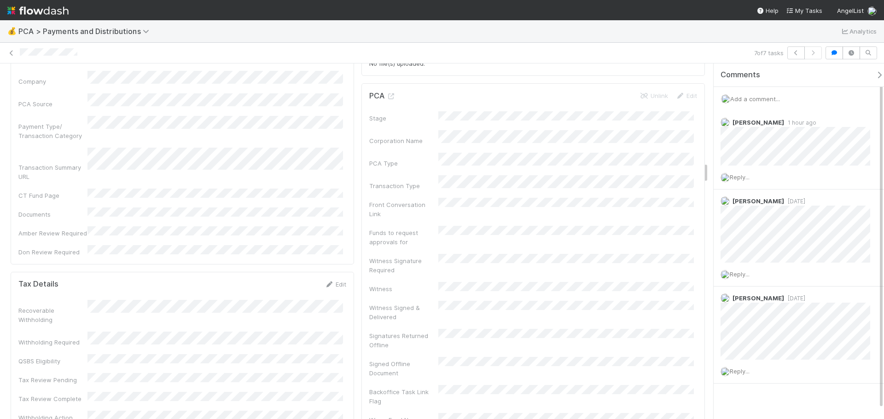
scroll to position [1611, 0]
click at [333, 274] on link "Edit" at bounding box center [335, 277] width 22 height 7
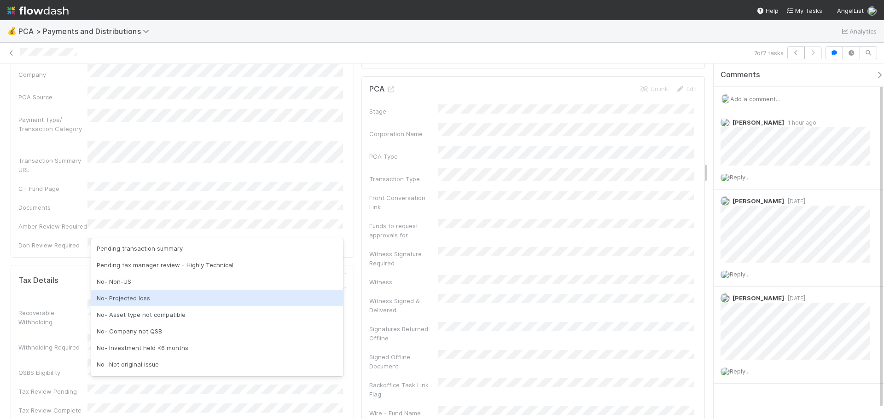
click at [167, 303] on div "No- Projected loss" at bounding box center [217, 298] width 252 height 17
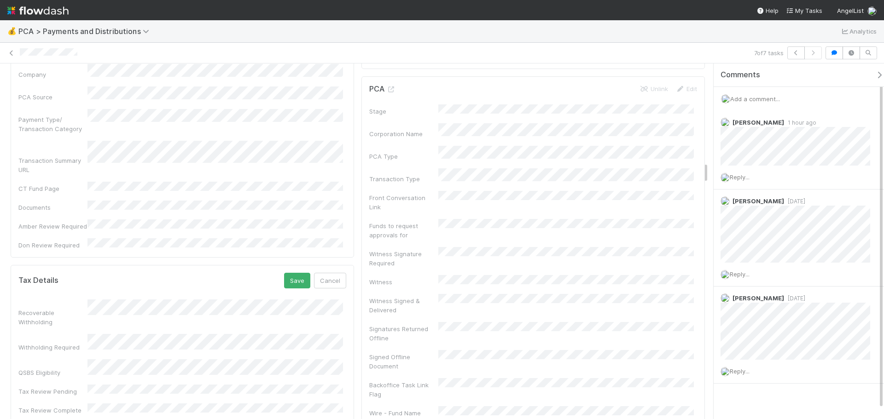
click at [91, 404] on div "Tax Review Complete" at bounding box center [182, 410] width 328 height 12
click at [290, 273] on button "Save" at bounding box center [297, 281] width 26 height 16
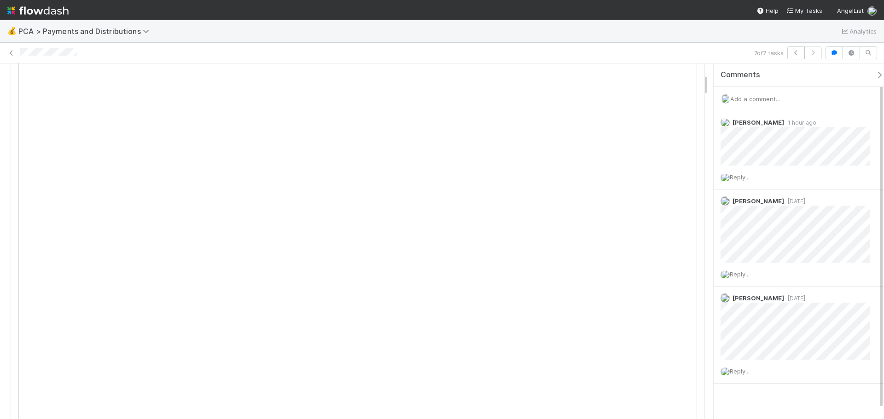
scroll to position [0, 0]
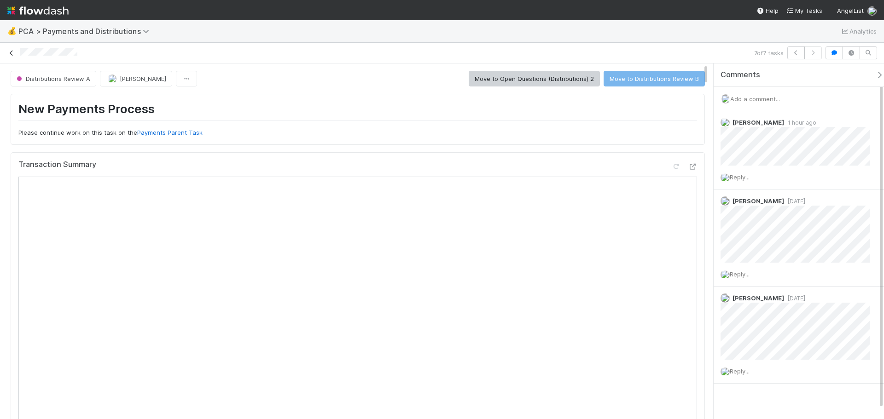
click at [13, 52] on icon at bounding box center [11, 53] width 9 height 6
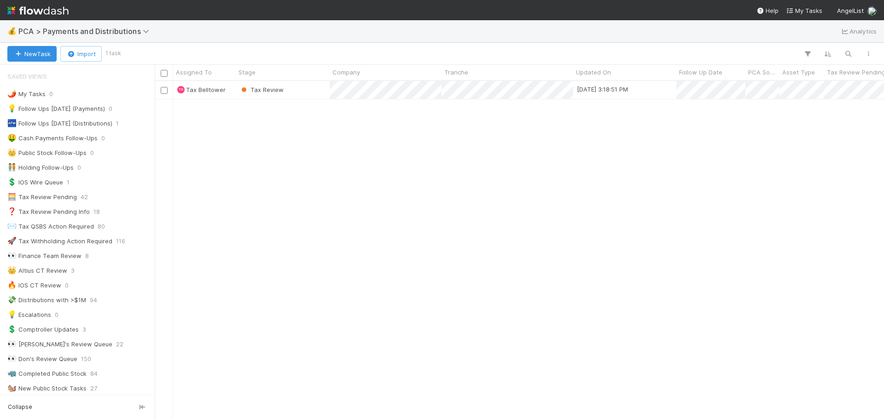
scroll to position [7, 7]
click at [93, 27] on span "PCA > Payments and Distributions" at bounding box center [85, 31] width 135 height 9
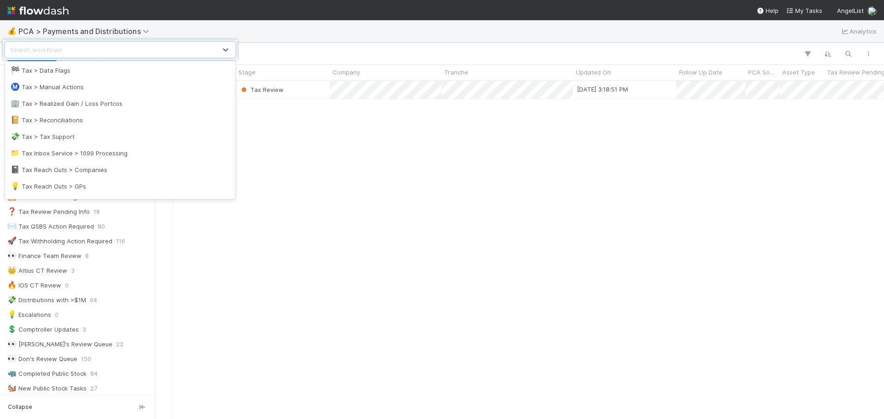
scroll to position [184, 0]
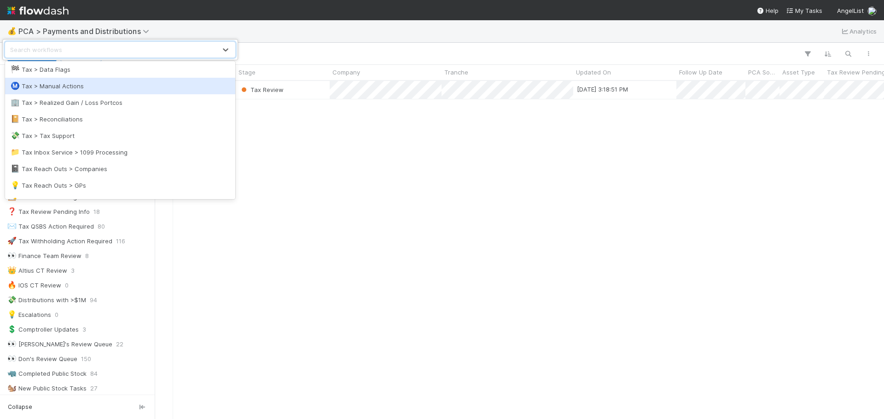
click at [69, 90] on div "Ⓜ️ Tax > Manual Actions" at bounding box center [120, 85] width 219 height 9
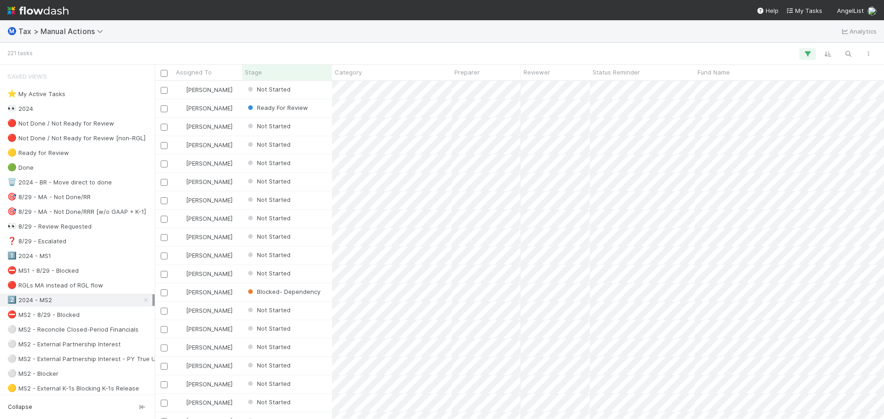
scroll to position [331, 722]
click at [83, 97] on div "⭐ My Active Tasks" at bounding box center [79, 94] width 145 height 12
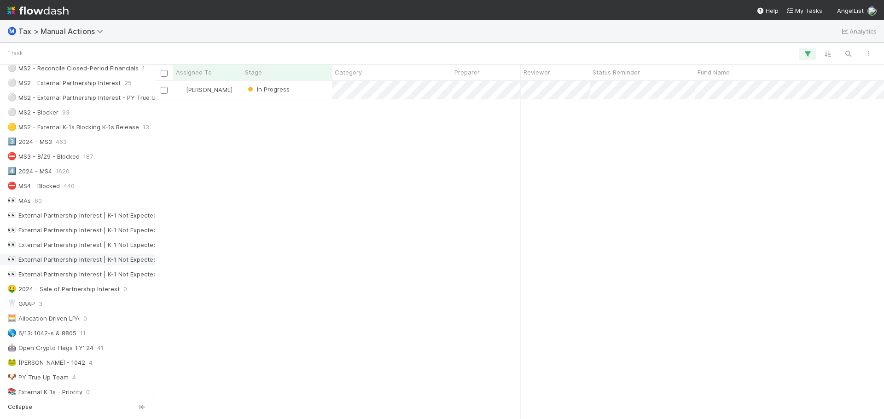
scroll to position [276, 0]
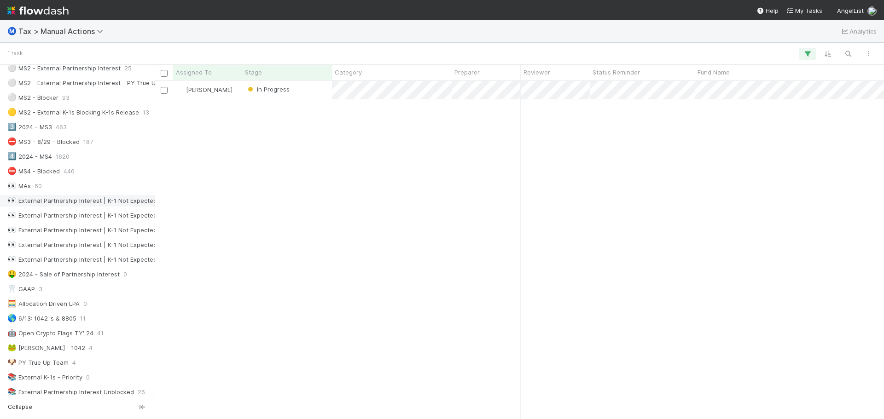
click at [42, 199] on div "👀 External Partnership Interest | K-1 Not Expected | Taxed As Changed" at bounding box center [112, 201] width 211 height 12
click at [50, 220] on div "👀 External Partnership Interest | K-1 Not Expected | Entity Wont Issue" at bounding box center [109, 216] width 205 height 12
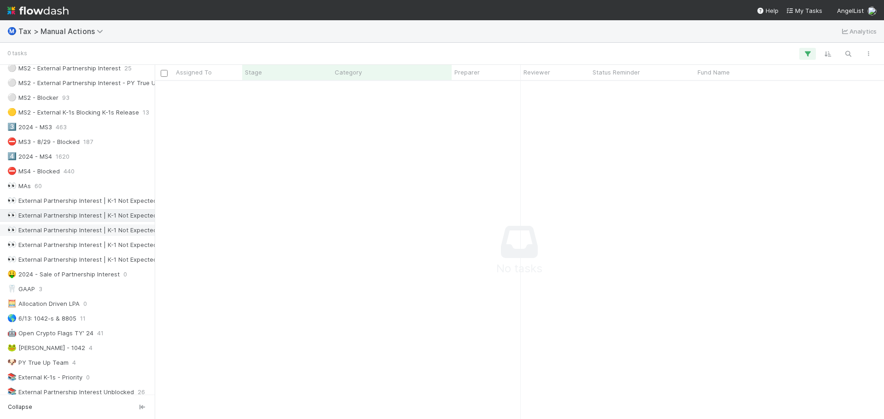
scroll to position [324, 722]
click at [48, 229] on div "👀 External Partnership Interest | K-1 Not Expected | Asset Previously Filed Fin…" at bounding box center [123, 231] width 233 height 12
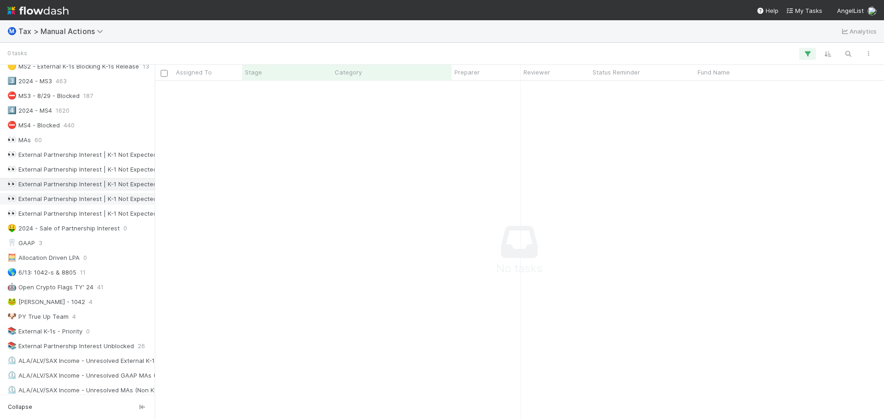
scroll to position [324, 722]
click at [57, 233] on div "🤑 2024 - Sale of Partnership Interest" at bounding box center [63, 229] width 112 height 12
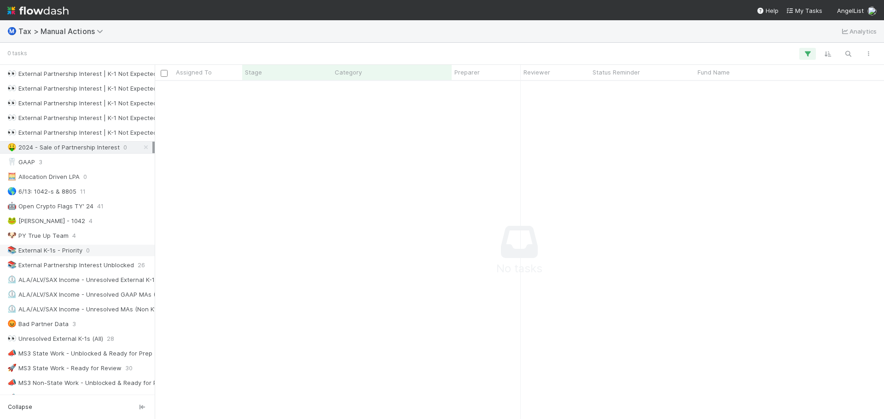
scroll to position [414, 0]
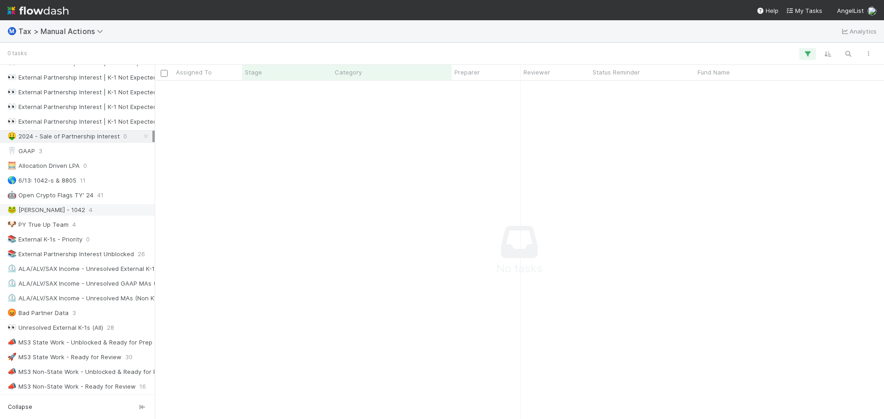
click at [82, 210] on div "🐸 [PERSON_NAME] - 1042 4" at bounding box center [79, 210] width 145 height 12
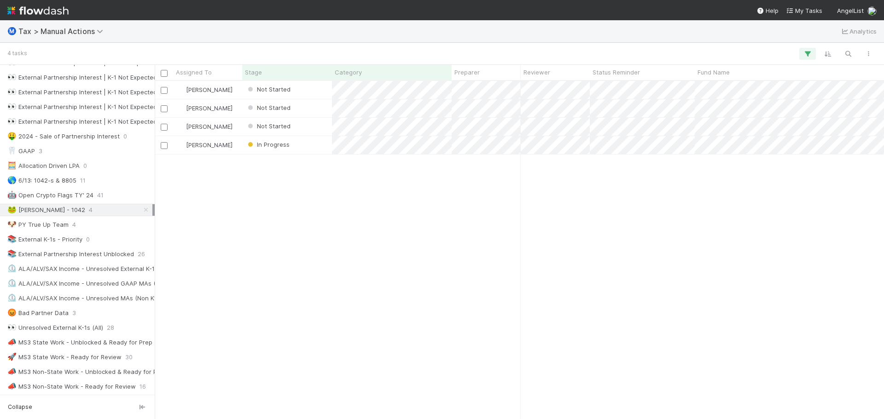
scroll to position [331, 722]
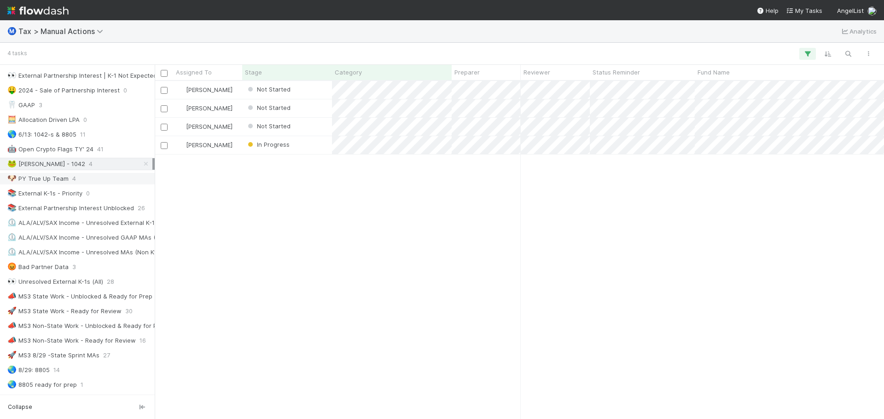
click at [87, 177] on div "🐶 PY True Up Team 4" at bounding box center [79, 179] width 145 height 12
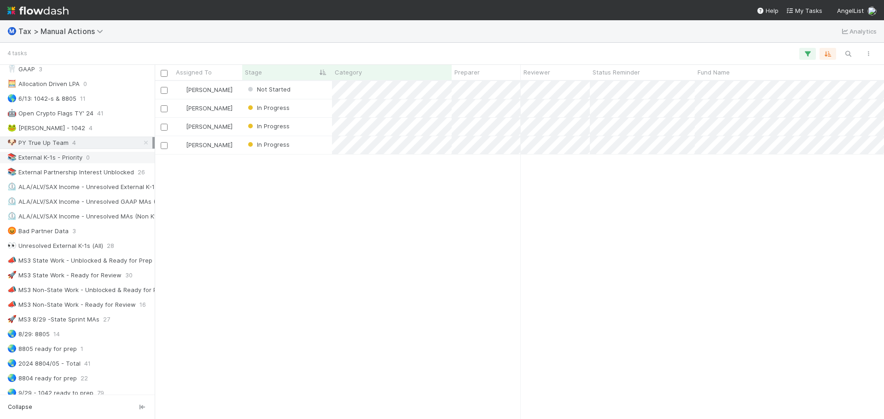
scroll to position [506, 0]
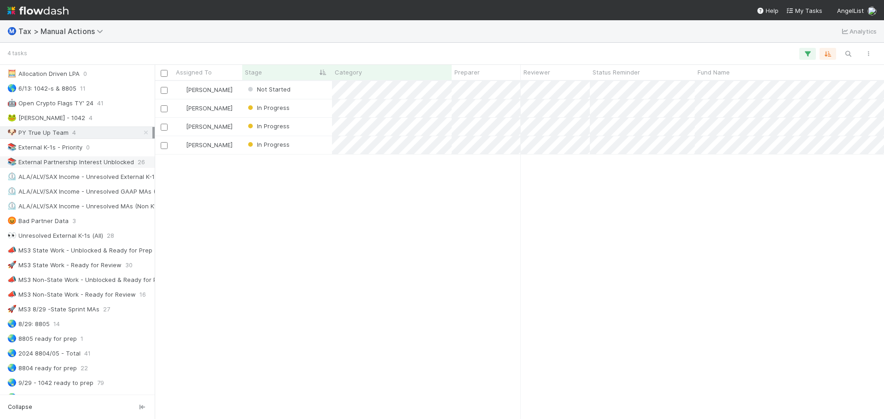
click at [97, 161] on div "📚 External Partnership Interest Unblocked" at bounding box center [70, 162] width 127 height 12
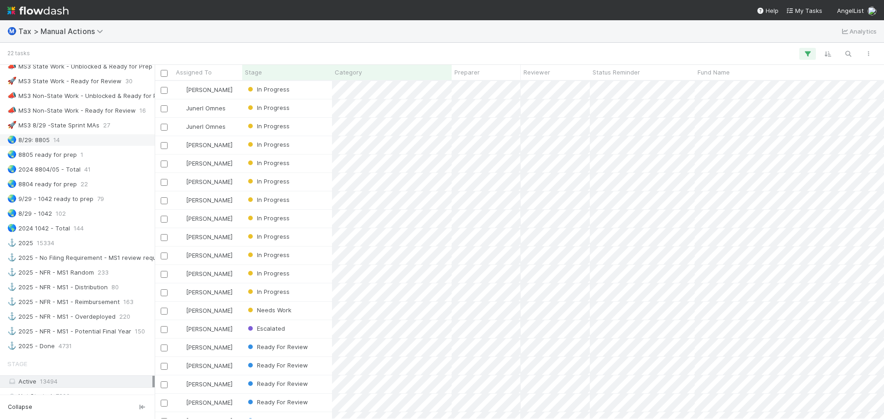
click at [85, 139] on div "🌏 8/29: 8805 14" at bounding box center [79, 140] width 145 height 12
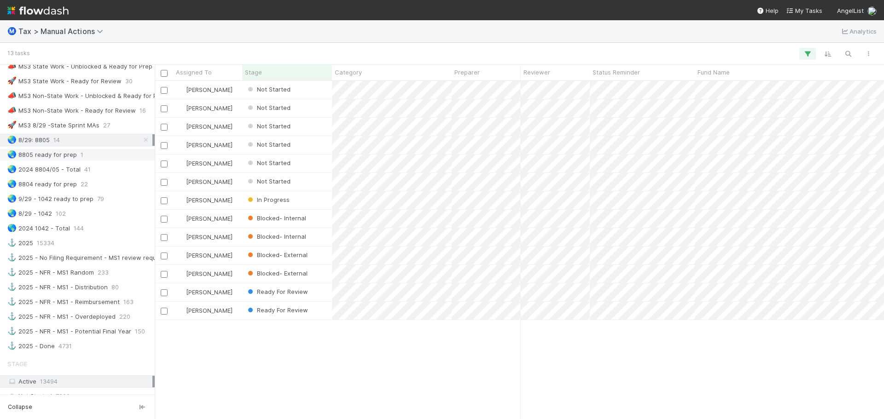
click at [109, 154] on div "🌏 8805 ready for prep 1" at bounding box center [79, 155] width 145 height 12
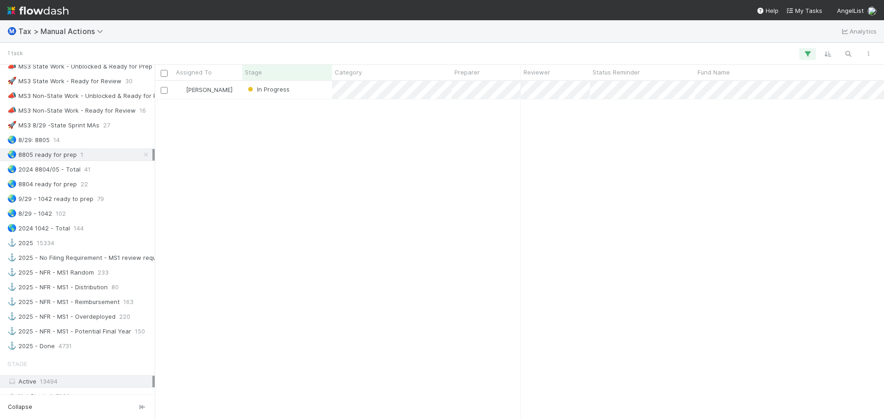
scroll to position [7, 7]
click at [103, 171] on div "🌏 2024 8804/05 - Total 41" at bounding box center [79, 170] width 145 height 12
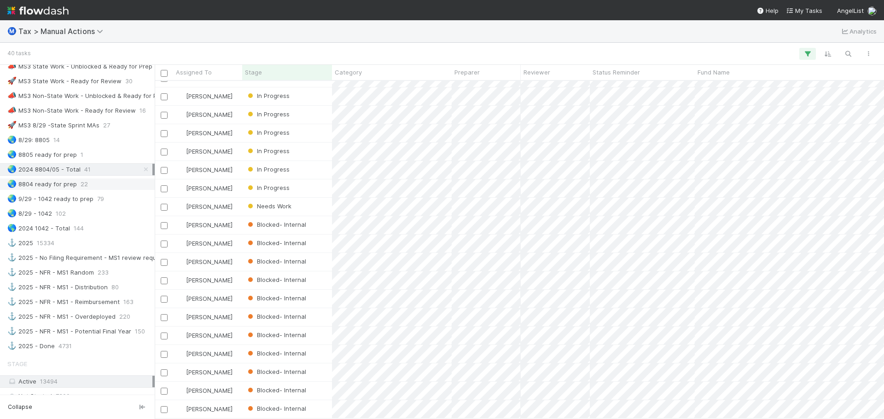
click at [105, 185] on div "🌏 8804 ready for prep 22" at bounding box center [79, 185] width 145 height 12
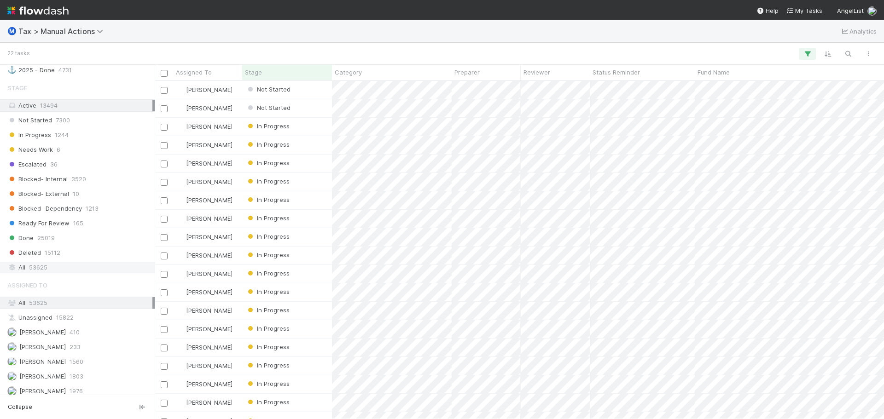
click at [49, 266] on div "All 53625" at bounding box center [79, 268] width 145 height 12
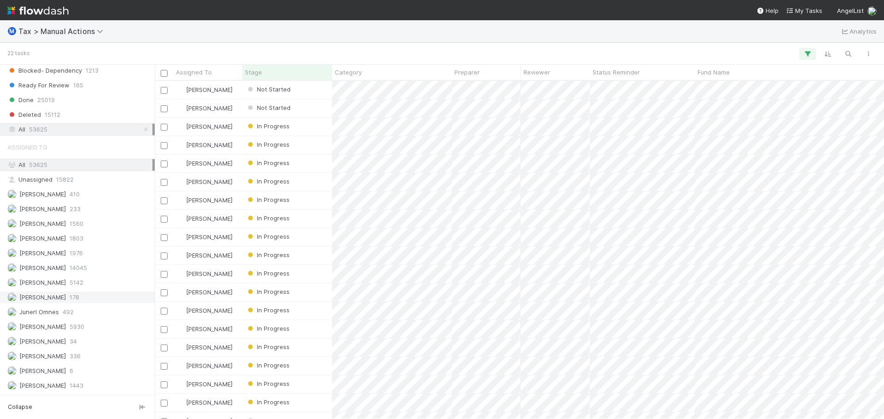
click at [54, 297] on span "[PERSON_NAME]" at bounding box center [42, 297] width 46 height 7
